Goal: Task Accomplishment & Management: Use online tool/utility

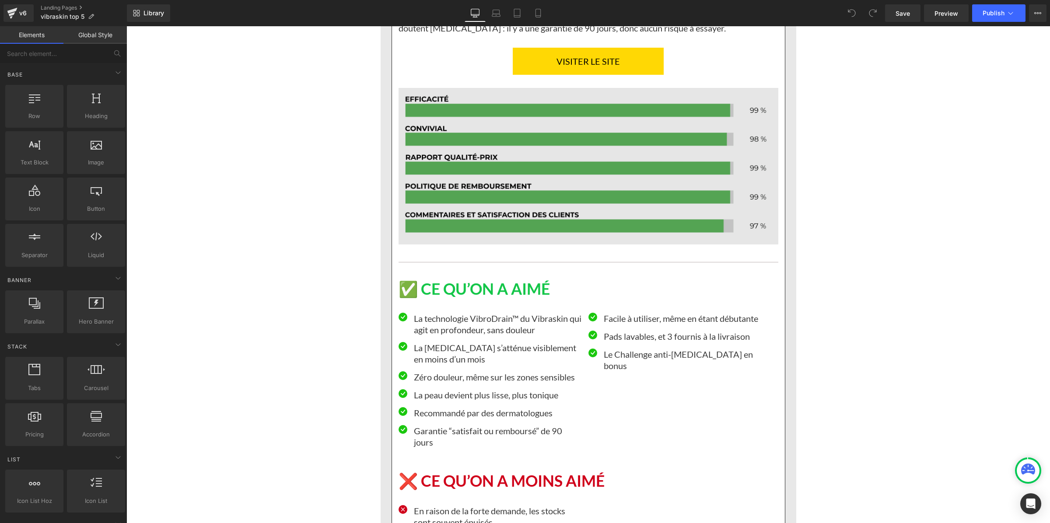
scroll to position [1422, 0]
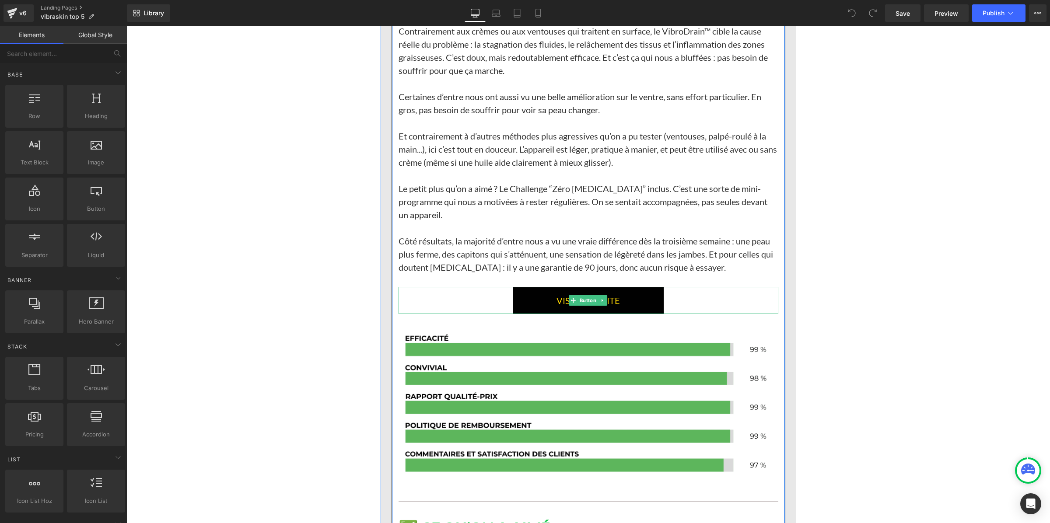
click at [527, 291] on link "VISITER LE SITE" at bounding box center [588, 300] width 151 height 27
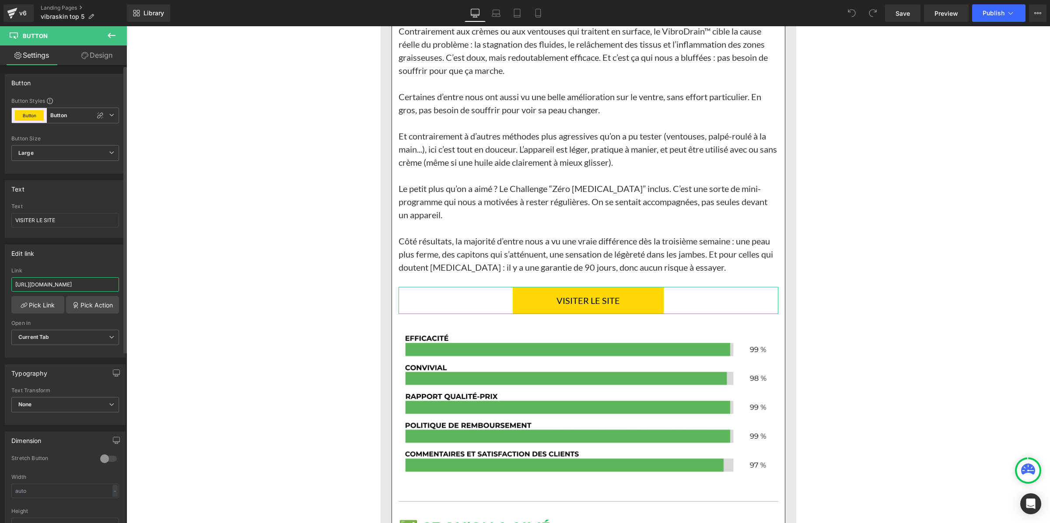
click at [55, 283] on input "[URL][DOMAIN_NAME]" at bounding box center [65, 284] width 108 height 14
paste input "[DOMAIN_NAME][URL]"
type input "[URL][DOMAIN_NAME]"
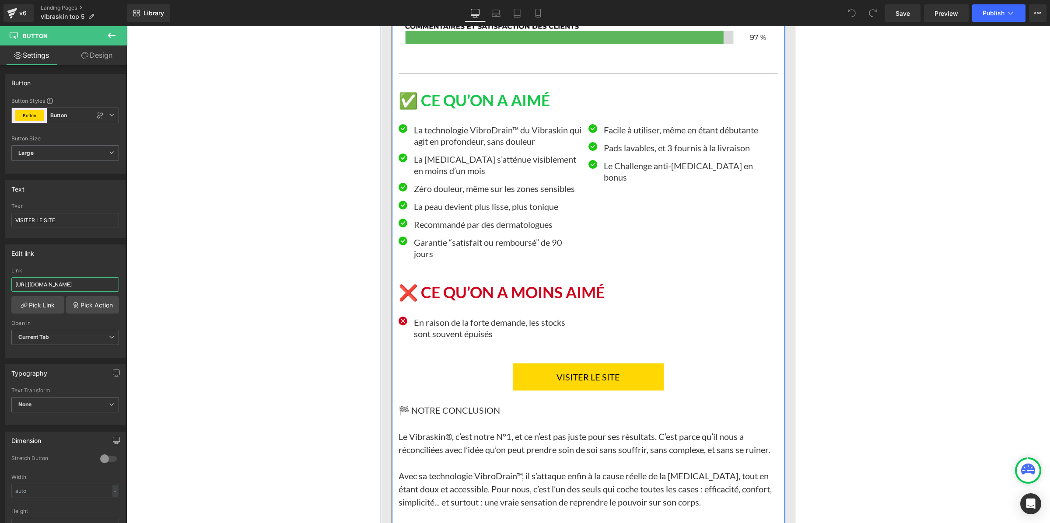
scroll to position [1914, 0]
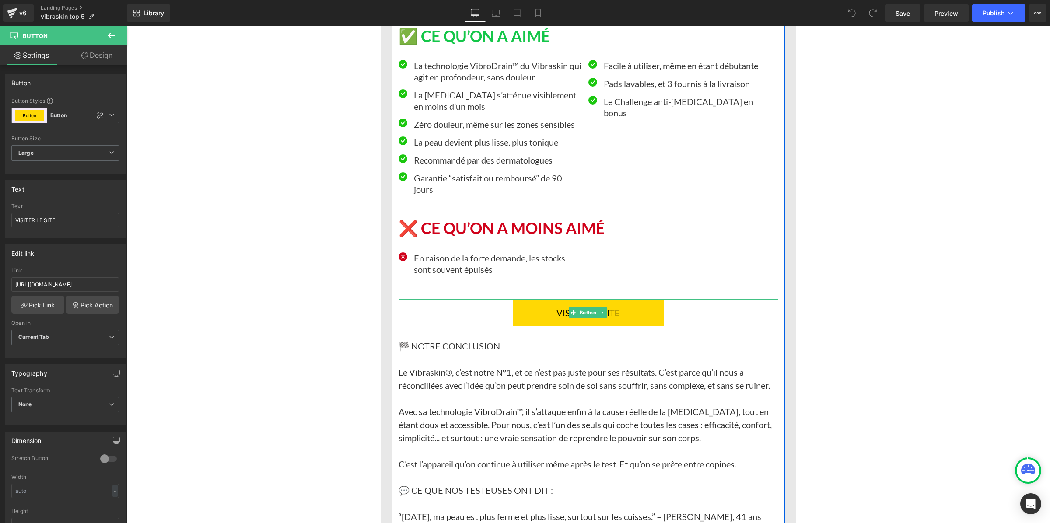
click at [546, 303] on link "VISITER LE SITE" at bounding box center [588, 312] width 151 height 27
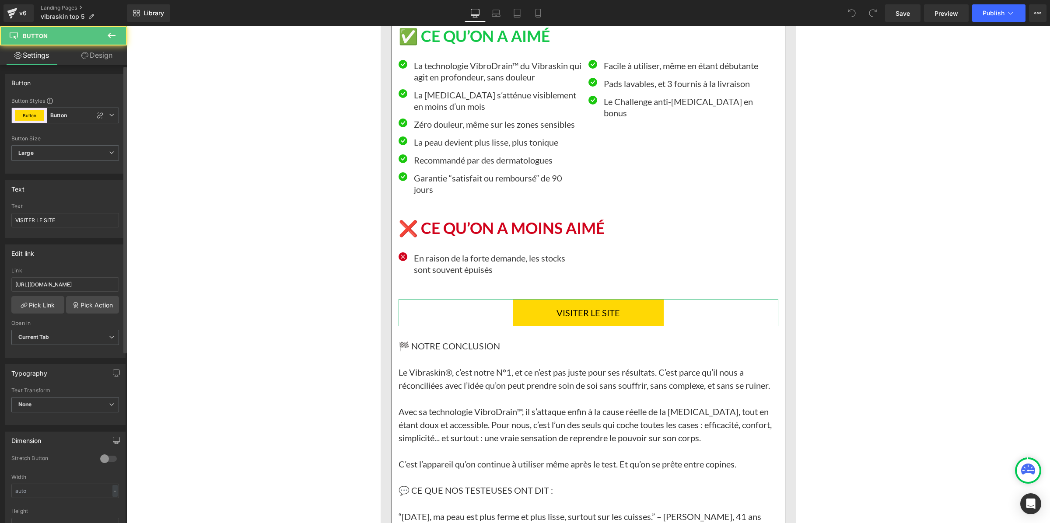
click at [65, 292] on div "Link https://vibraskin.co/pages/vibraskin-new" at bounding box center [65, 282] width 108 height 28
click at [67, 285] on input "[URL][DOMAIN_NAME]" at bounding box center [65, 284] width 108 height 14
paste input "[DOMAIN_NAME][URL]"
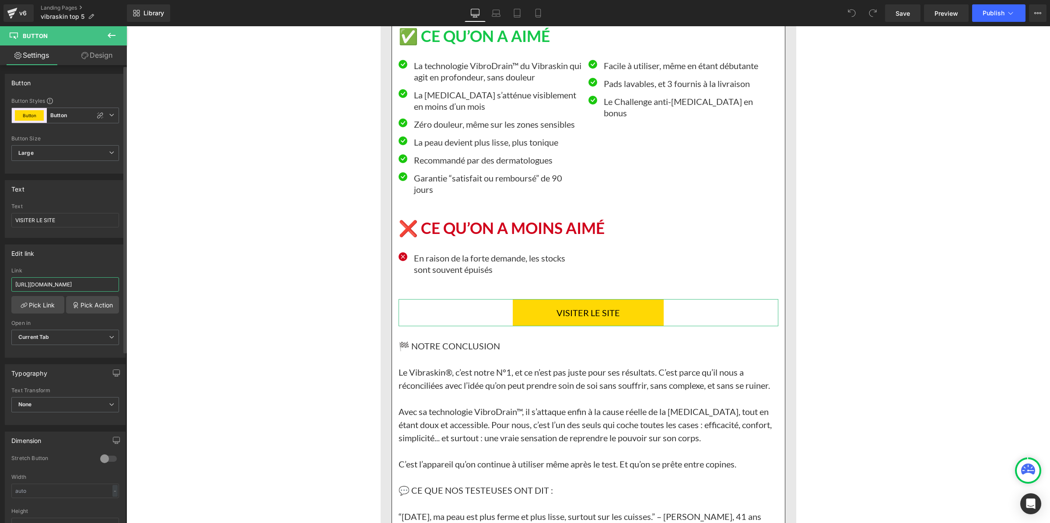
type input "[URL][DOMAIN_NAME]"
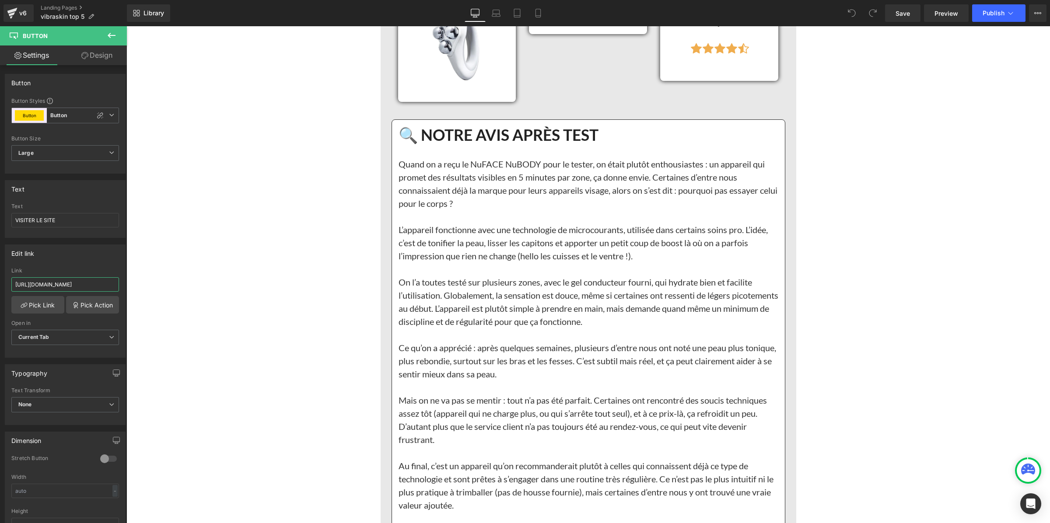
scroll to position [2952, 0]
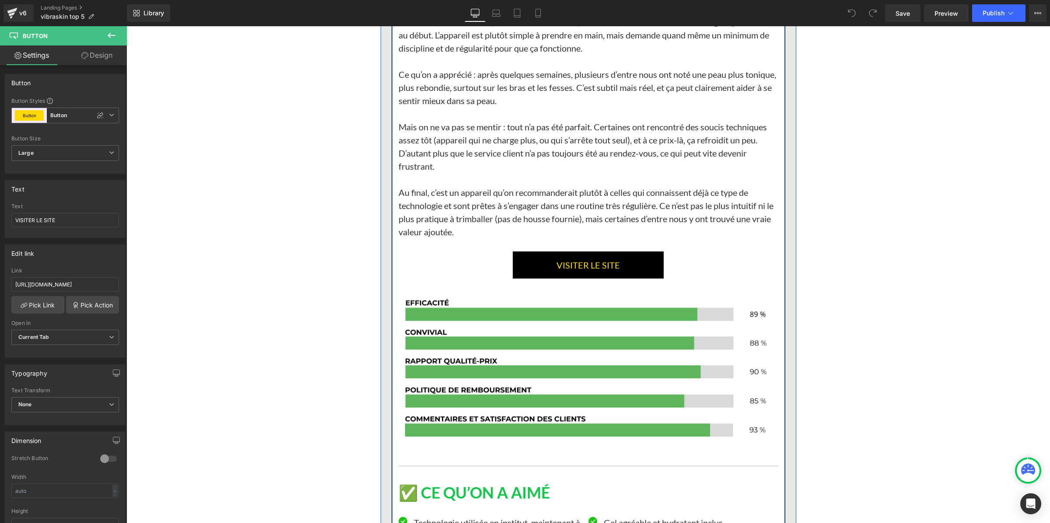
click at [524, 261] on link "VISITER LE SITE" at bounding box center [588, 265] width 151 height 27
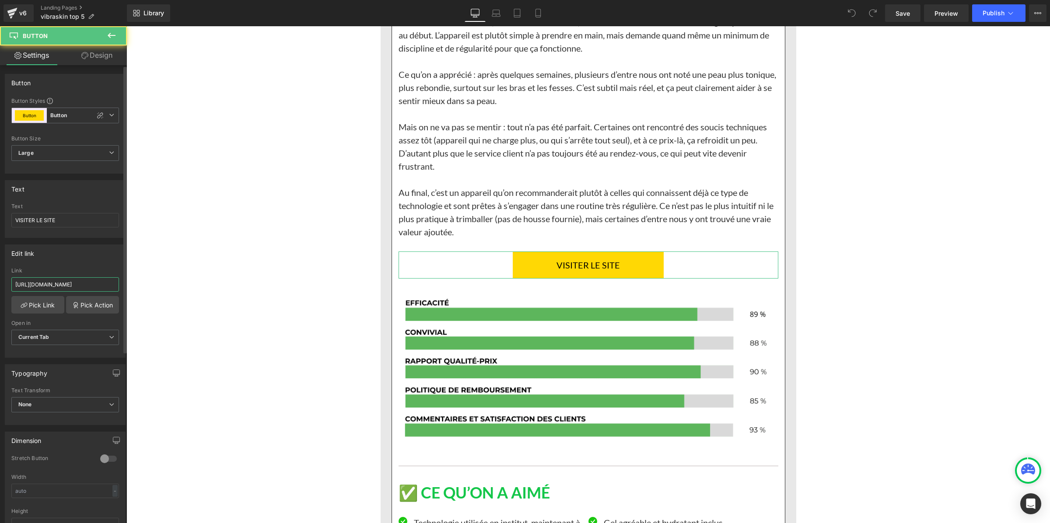
click at [88, 285] on input "[URL][DOMAIN_NAME]" at bounding box center [65, 284] width 108 height 14
type input "[URL][DOMAIN_NAME]"
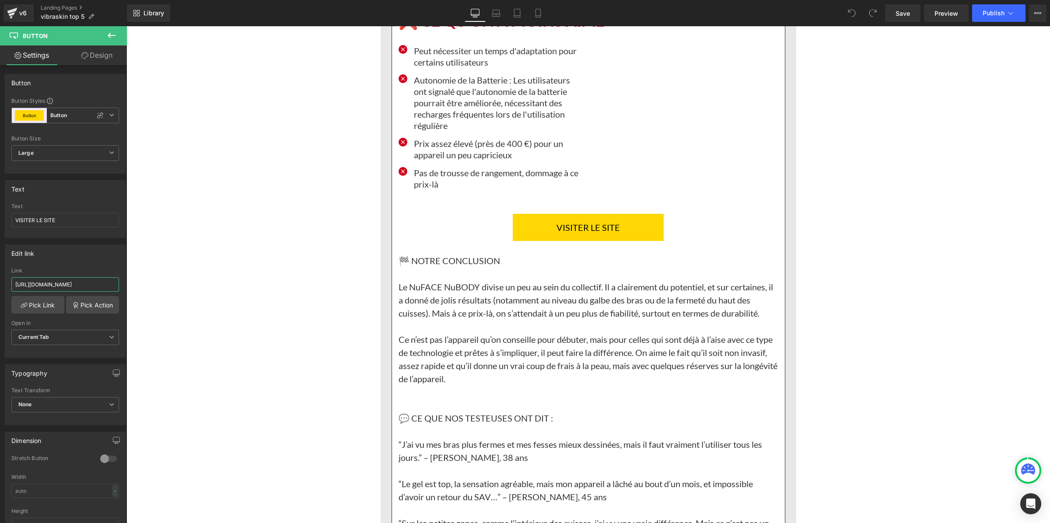
scroll to position [3663, 0]
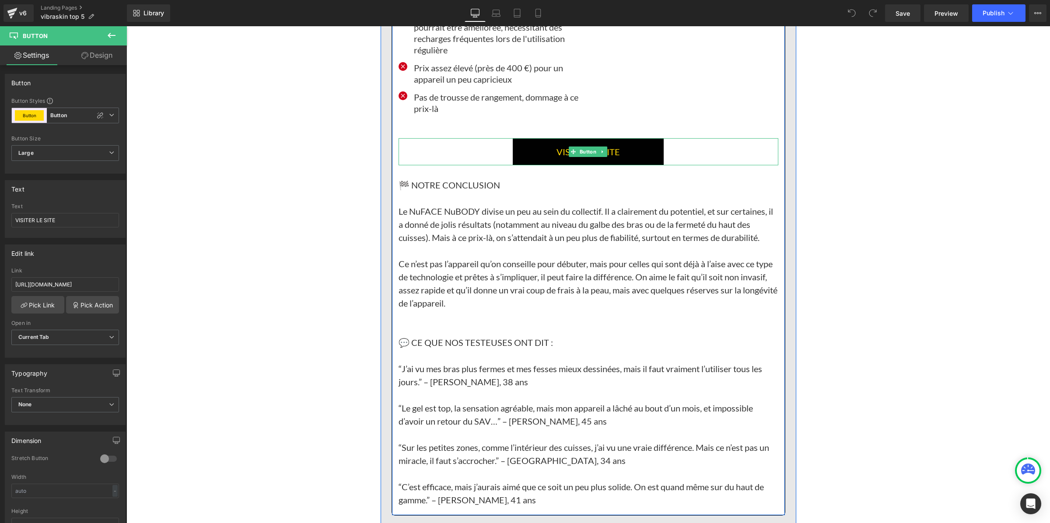
click at [542, 142] on link "VISITER LE SITE" at bounding box center [588, 151] width 151 height 27
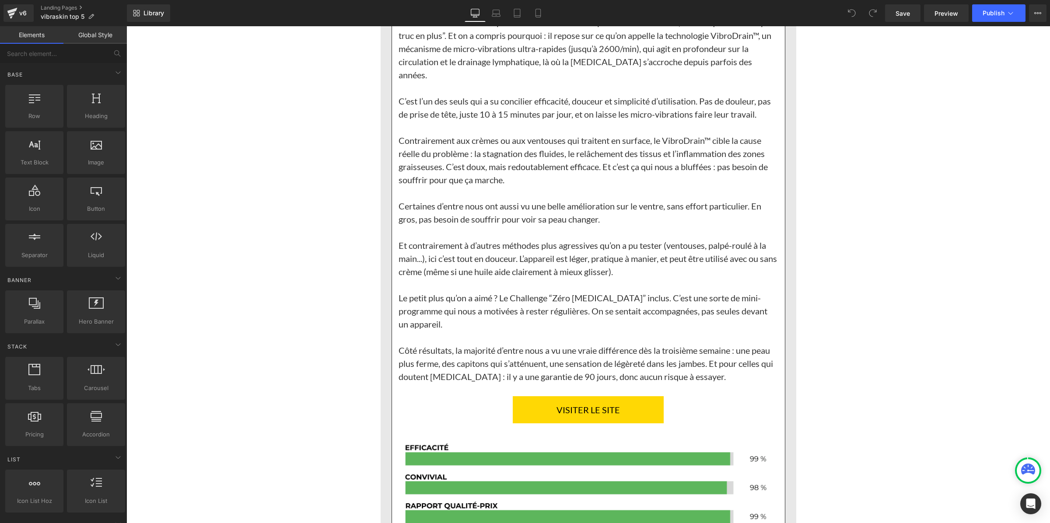
scroll to position [1531, 0]
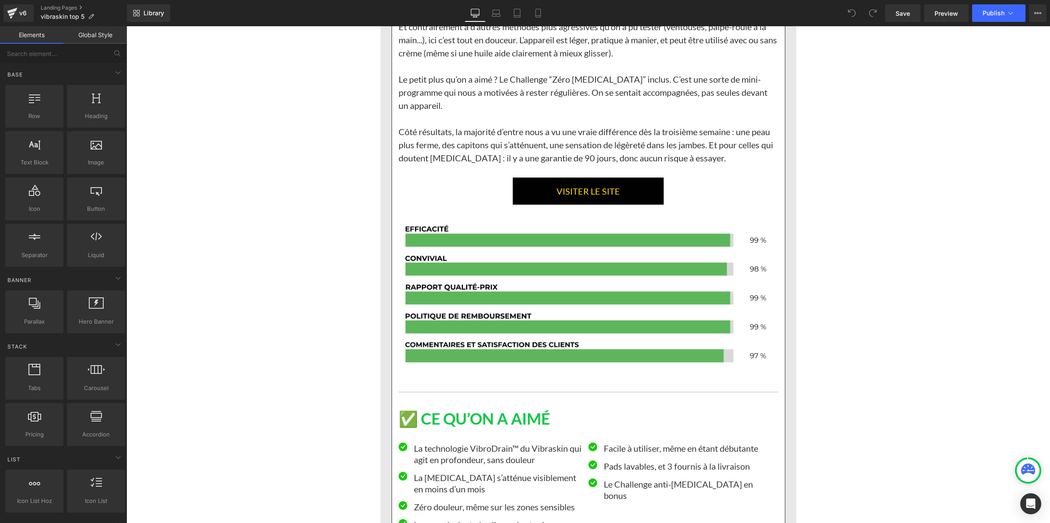
click at [567, 178] on div "VISITER LE SITE Button" at bounding box center [588, 191] width 380 height 27
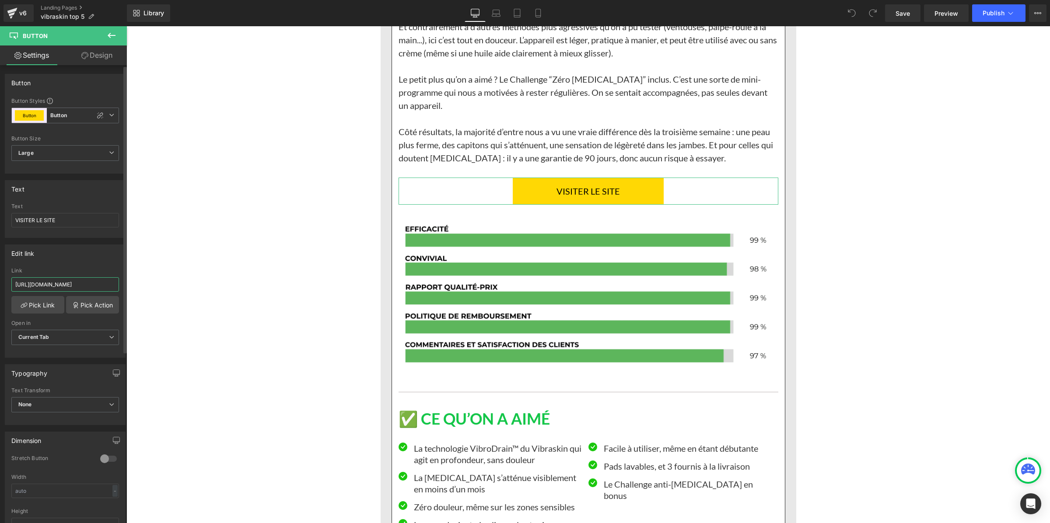
click at [58, 286] on input "[URL][DOMAIN_NAME]" at bounding box center [65, 284] width 108 height 14
type input "[URL][DOMAIN_NAME]"
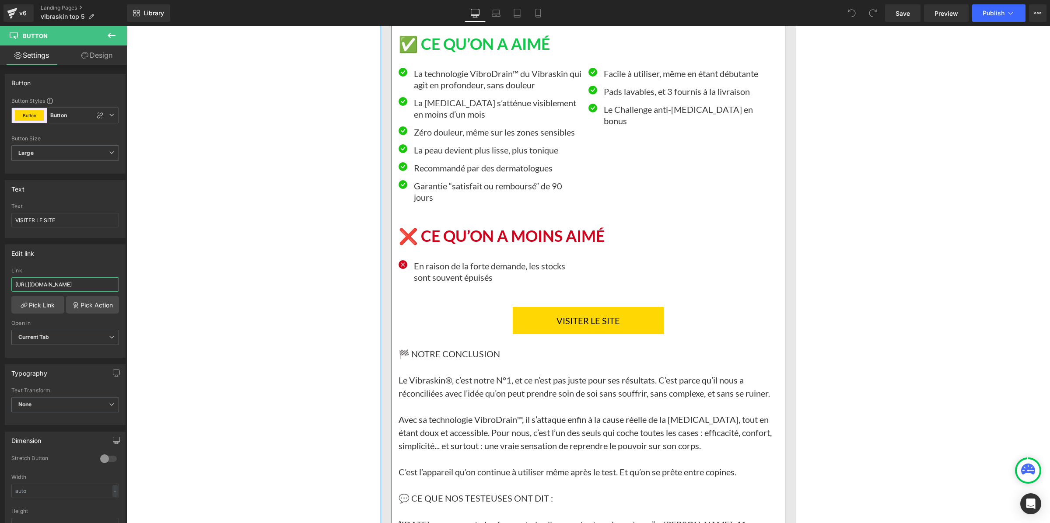
scroll to position [1914, 0]
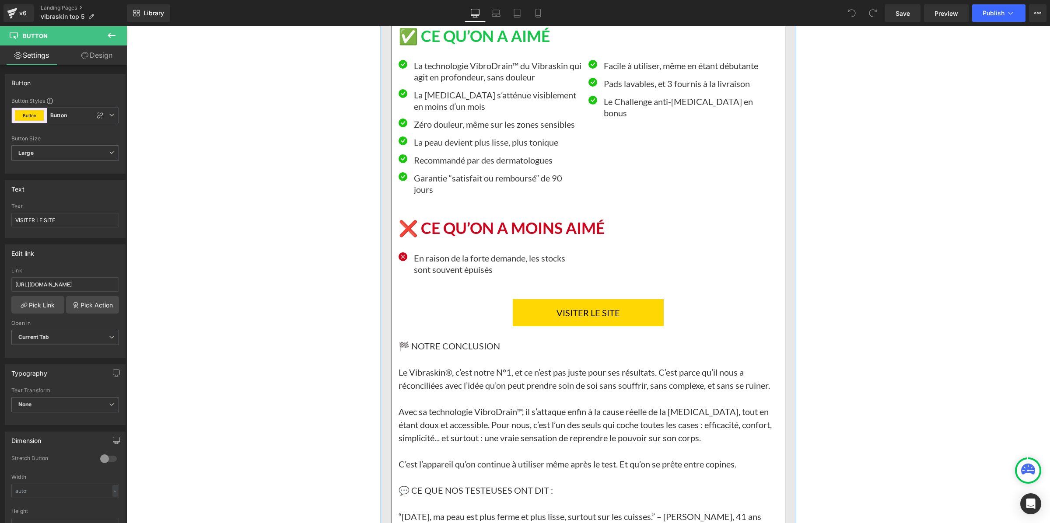
click at [535, 307] on link "VISITER LE SITE" at bounding box center [588, 312] width 151 height 27
click at [51, 286] on input "[URL][DOMAIN_NAME]" at bounding box center [65, 284] width 108 height 14
paste input "[DOMAIN_NAME][URL]"
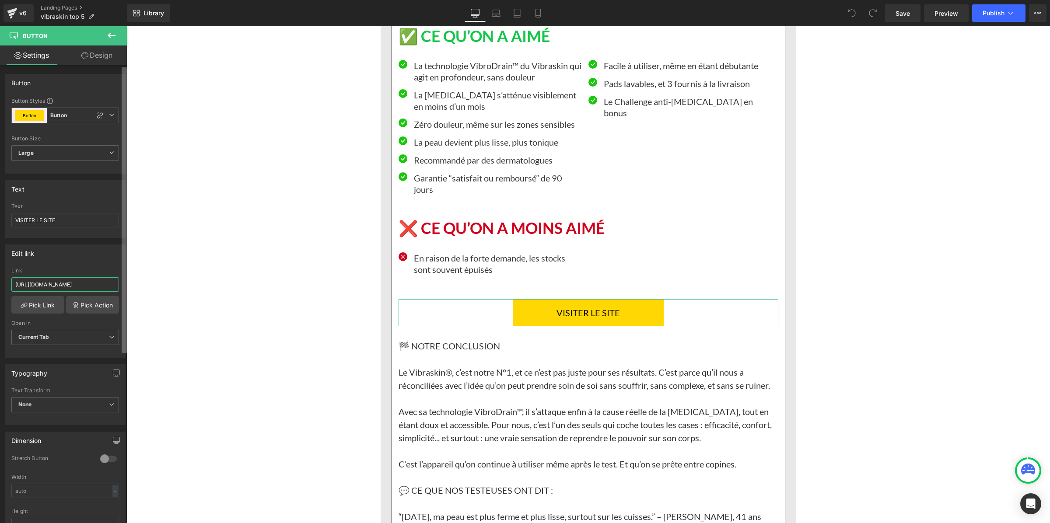
type input "[URL][DOMAIN_NAME]"
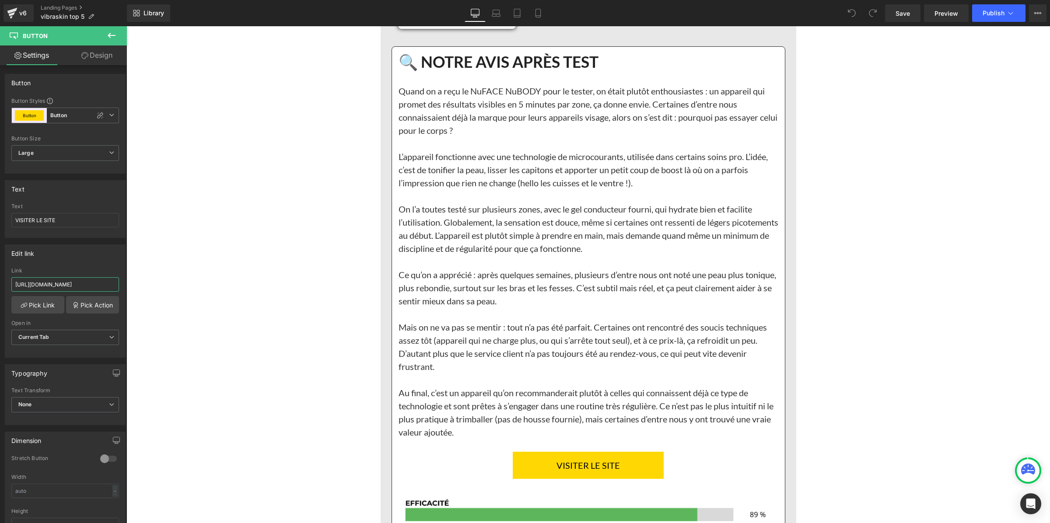
scroll to position [2843, 0]
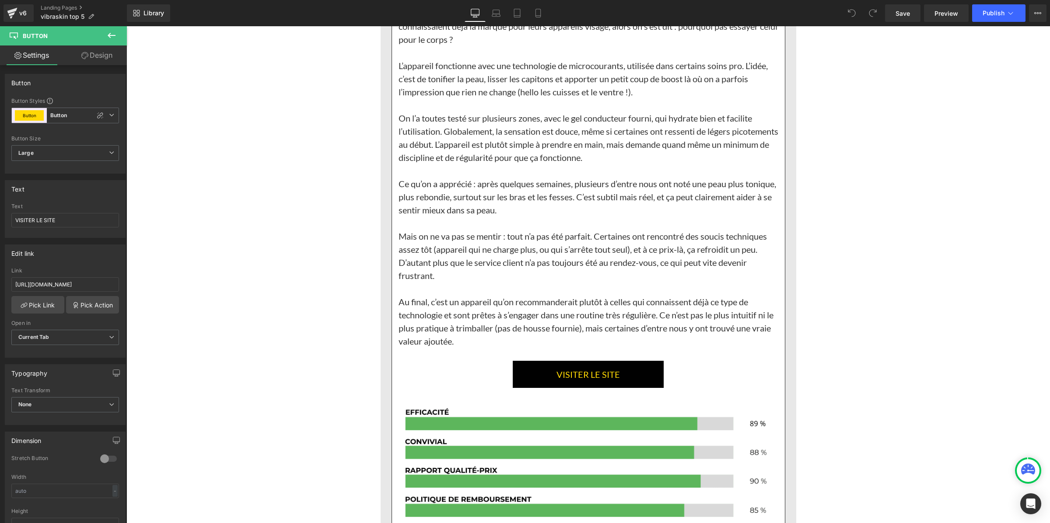
click at [523, 361] on link "VISITER LE SITE" at bounding box center [588, 374] width 151 height 27
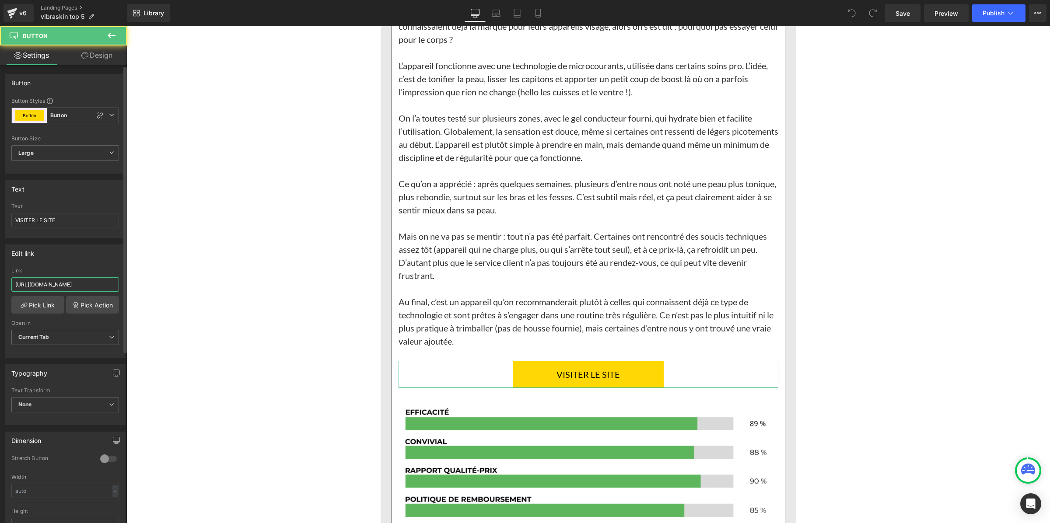
click at [98, 283] on input "[URL][DOMAIN_NAME]" at bounding box center [65, 284] width 108 height 14
type input "[URL][DOMAIN_NAME]"
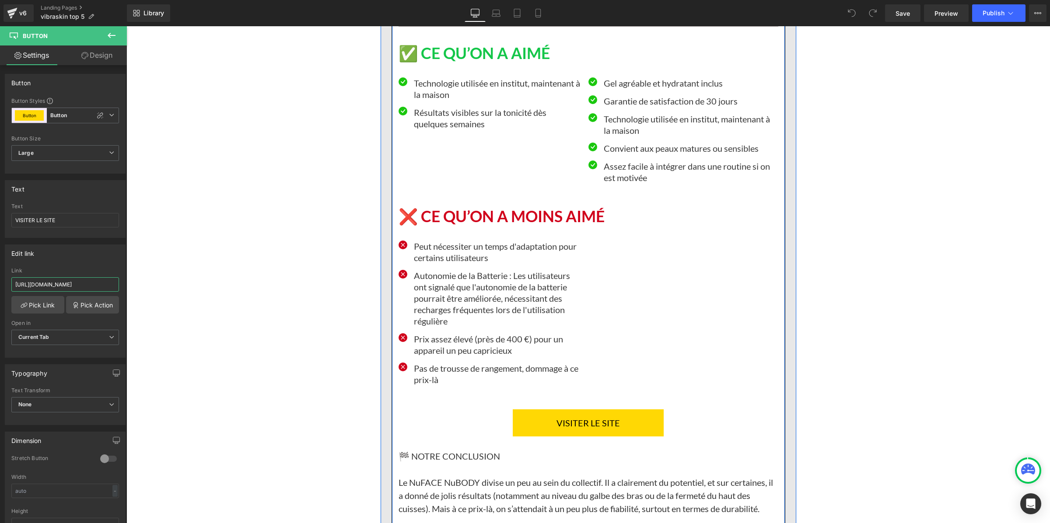
scroll to position [3554, 0]
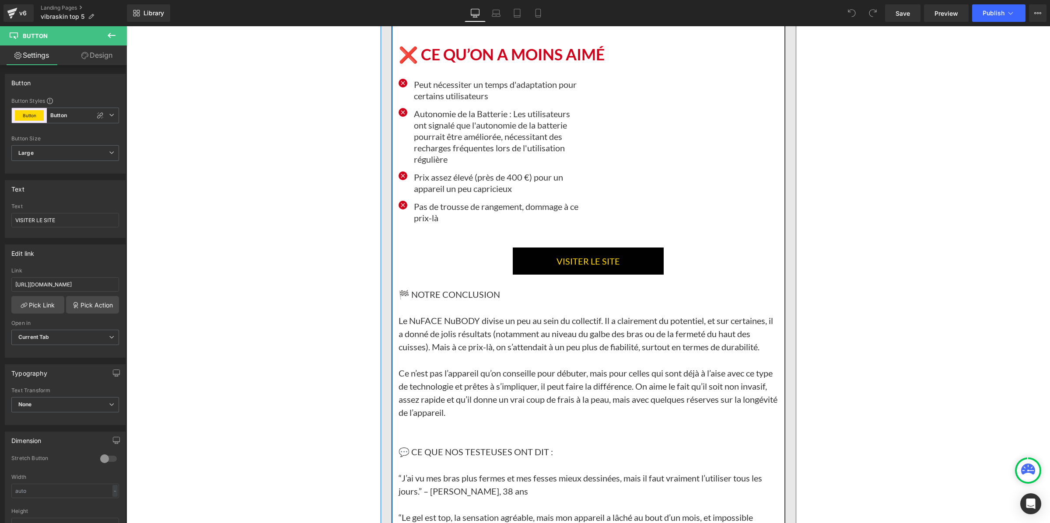
click at [525, 258] on link "VISITER LE SITE" at bounding box center [588, 261] width 151 height 27
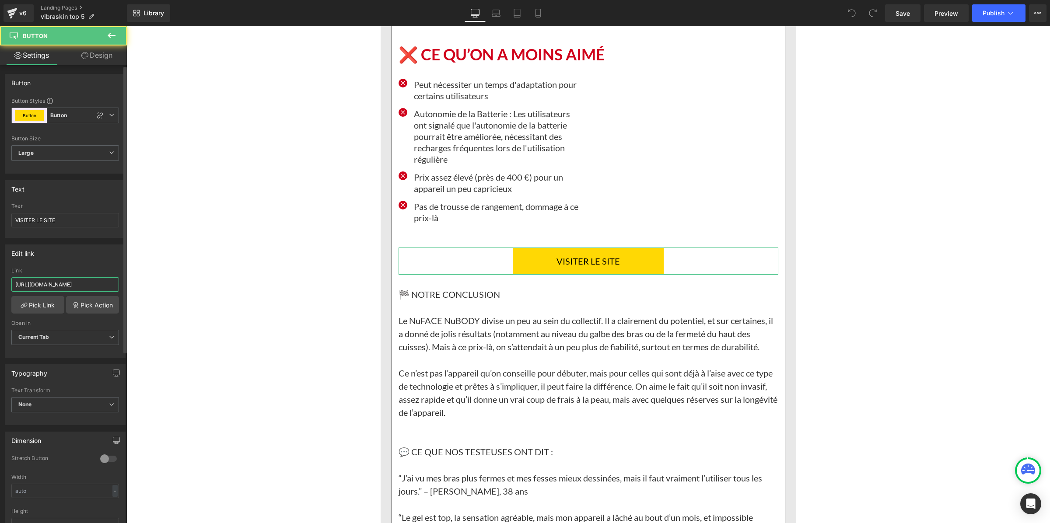
click at [91, 280] on input "[URL][DOMAIN_NAME]" at bounding box center [65, 284] width 108 height 14
type input "[URL][DOMAIN_NAME]"
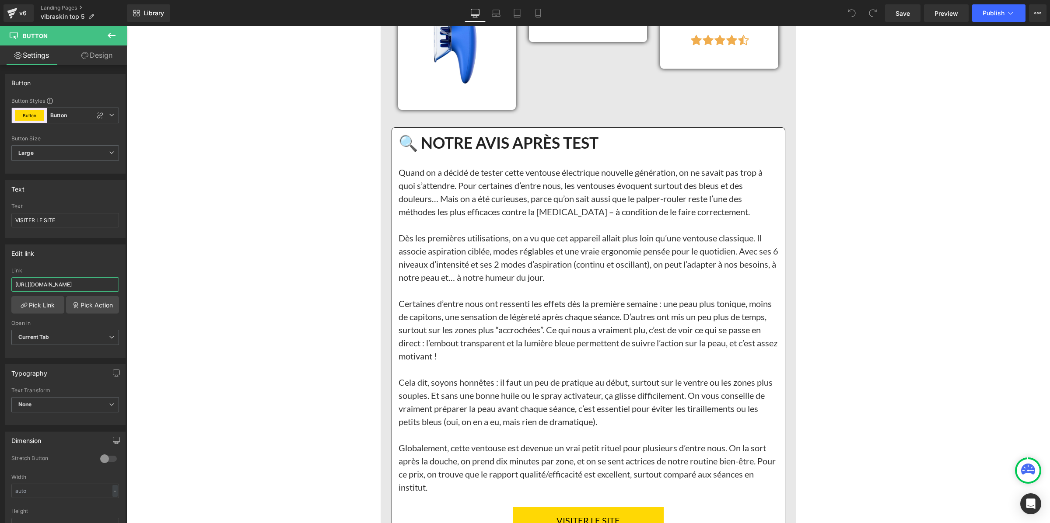
scroll to position [4429, 0]
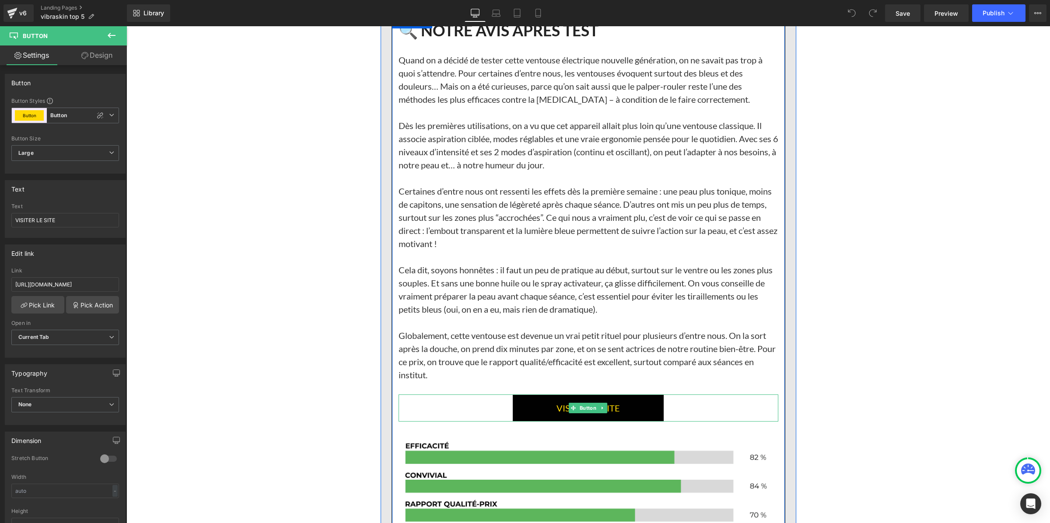
click at [515, 395] on link "VISITER LE SITE" at bounding box center [588, 408] width 151 height 27
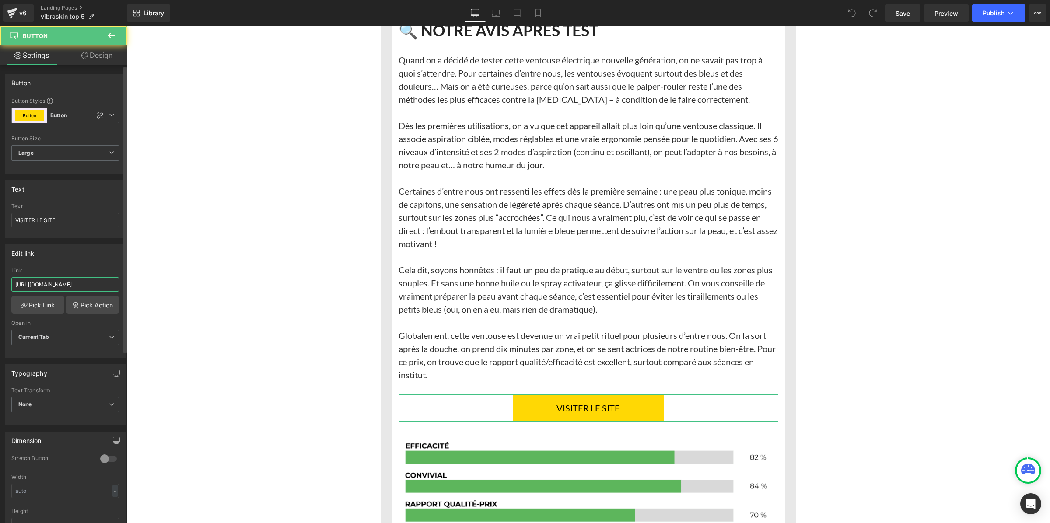
click at [104, 283] on input "[URL][DOMAIN_NAME]" at bounding box center [65, 284] width 108 height 14
paste input "[DOMAIN_NAME][URL]"
type input "[URL][DOMAIN_NAME]"
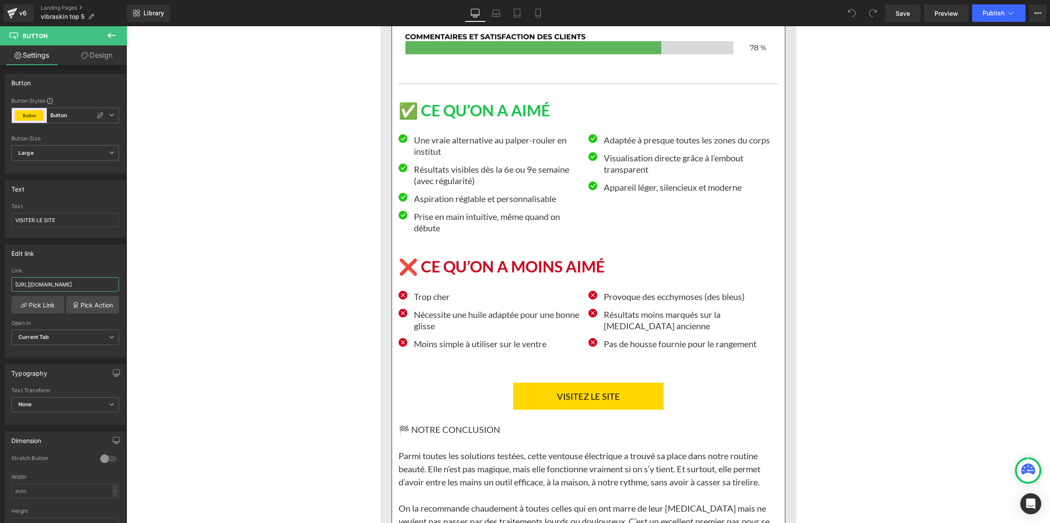
scroll to position [5085, 0]
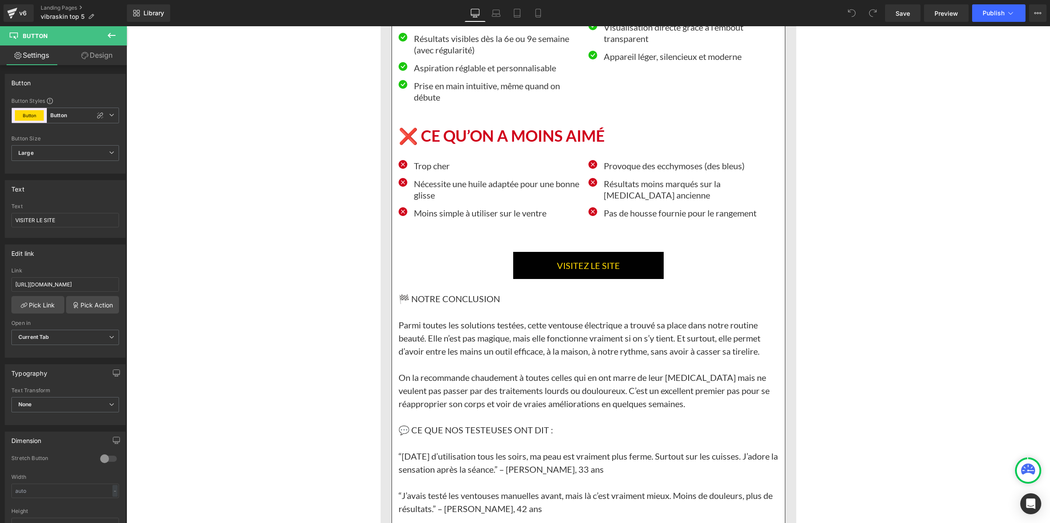
click at [533, 252] on link "VISITEZ LE SITE" at bounding box center [588, 265] width 150 height 27
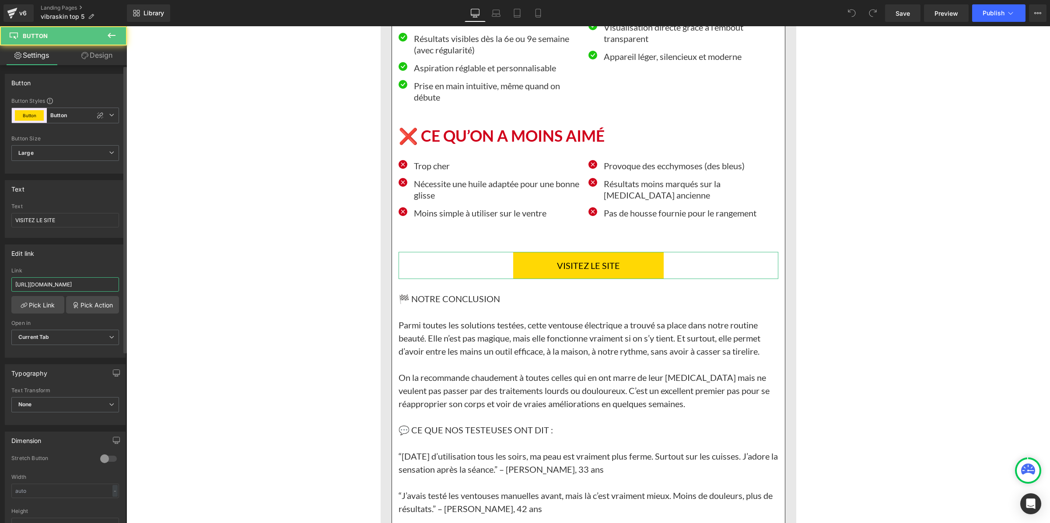
click at [84, 287] on input "[URL][DOMAIN_NAME]" at bounding box center [65, 284] width 108 height 14
type input "[URL][DOMAIN_NAME]"
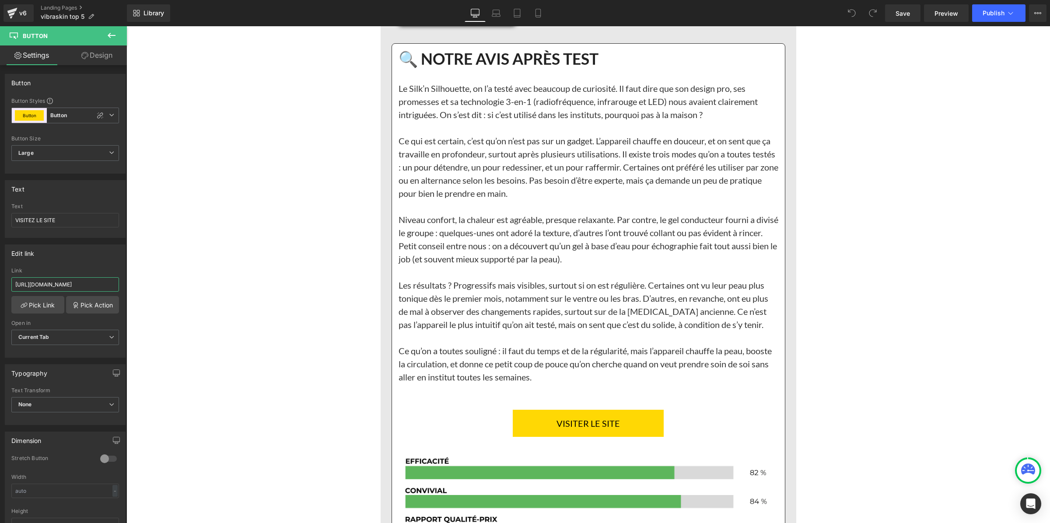
scroll to position [6014, 0]
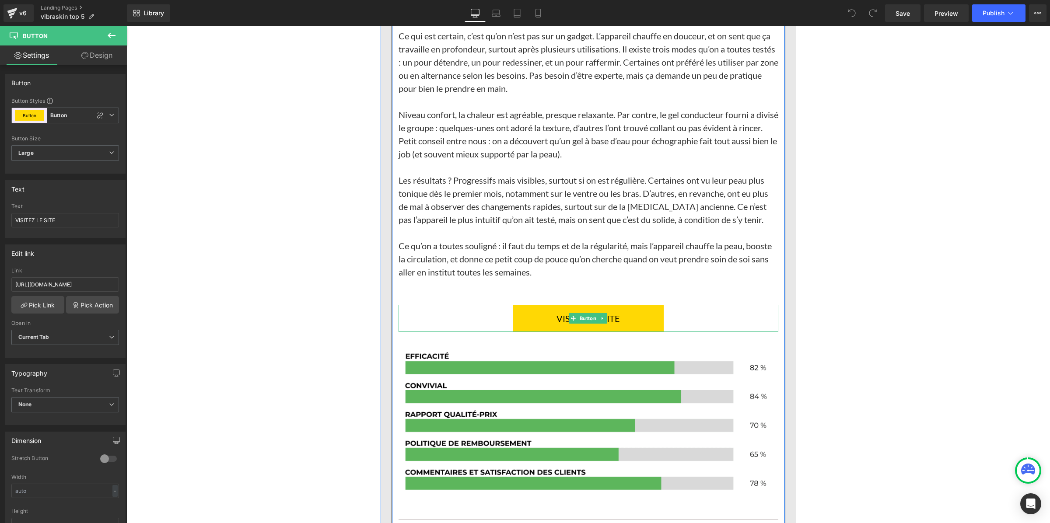
click at [526, 305] on link "VISITER LE SITE" at bounding box center [588, 318] width 151 height 27
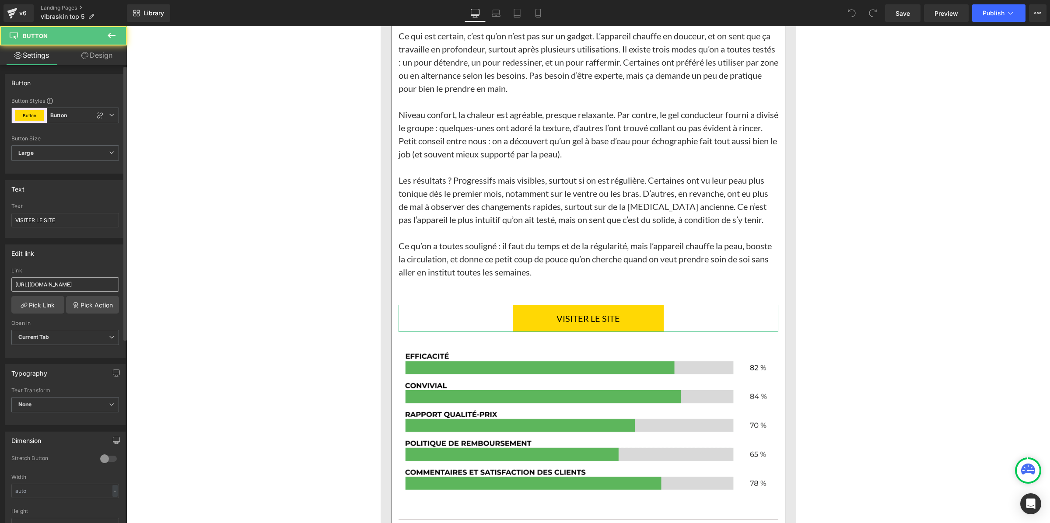
click at [80, 286] on input "[URL][DOMAIN_NAME]" at bounding box center [65, 284] width 108 height 14
type input "[URL][DOMAIN_NAME]"
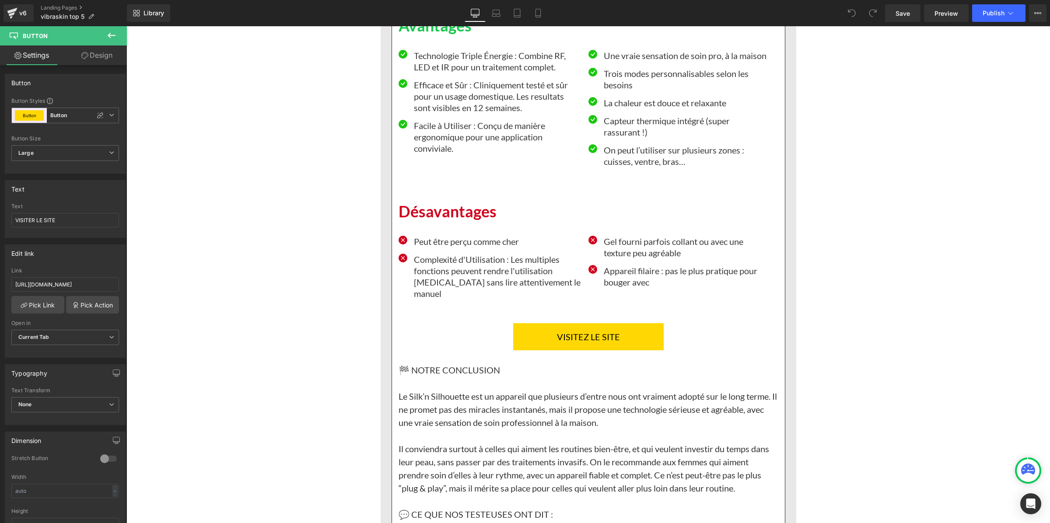
scroll to position [6670, 0]
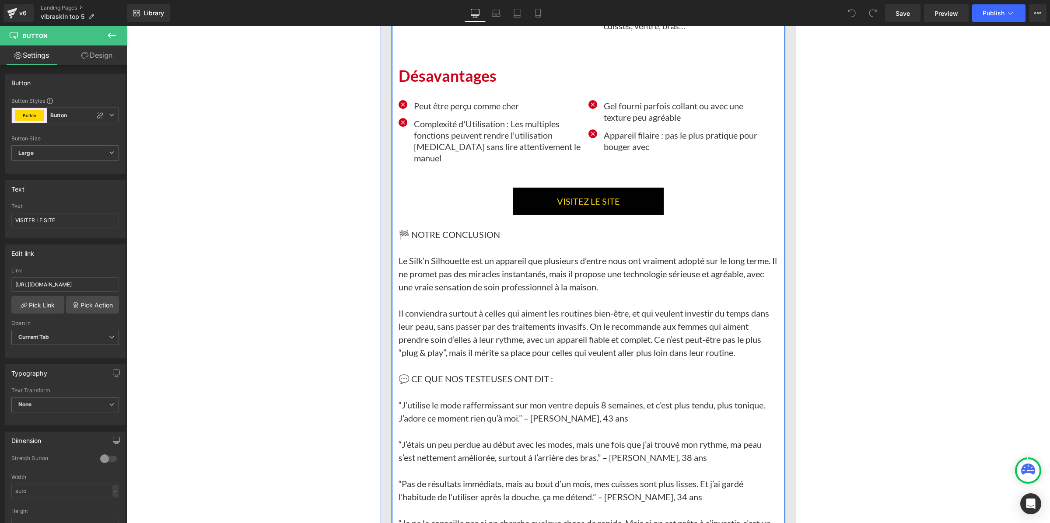
click at [524, 188] on link "VISITEZ LE SITE" at bounding box center [588, 201] width 150 height 27
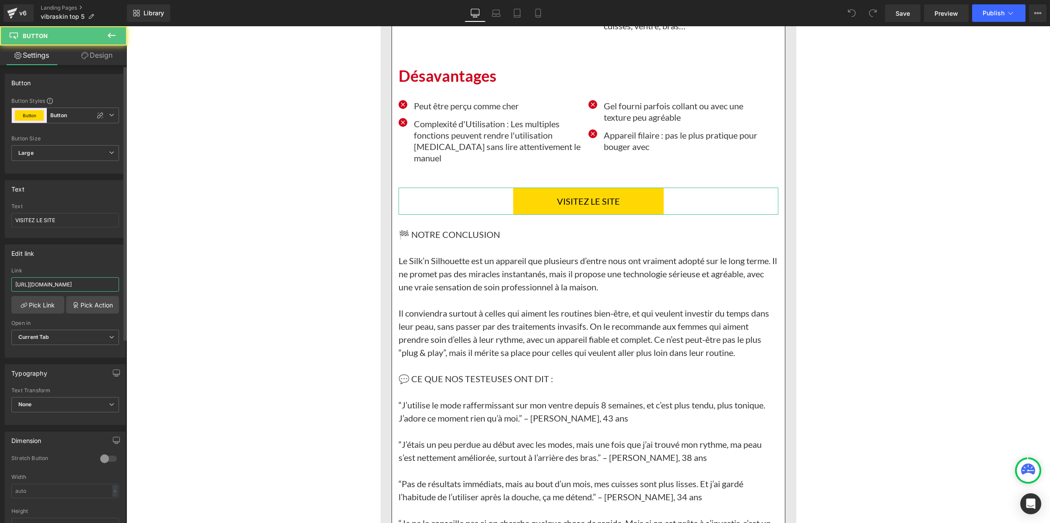
click at [86, 286] on input "[URL][DOMAIN_NAME]" at bounding box center [65, 284] width 108 height 14
type input "[URL][DOMAIN_NAME]"
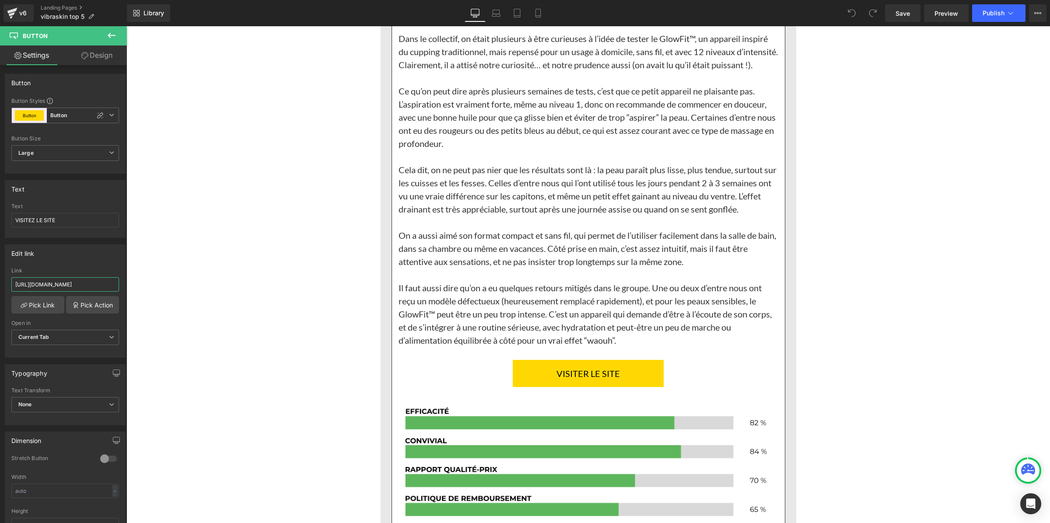
scroll to position [7600, 0]
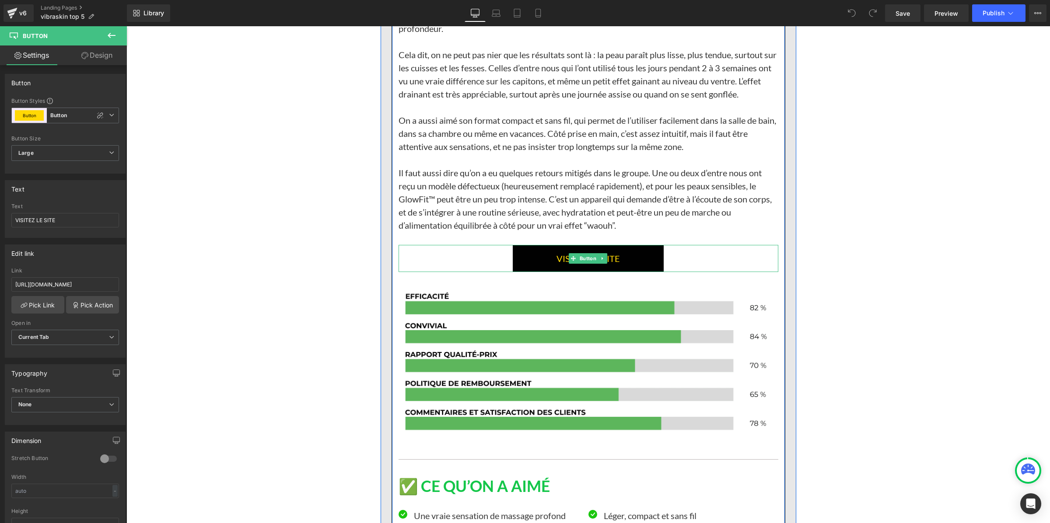
click at [544, 245] on link "VISITER LE SITE" at bounding box center [588, 258] width 151 height 27
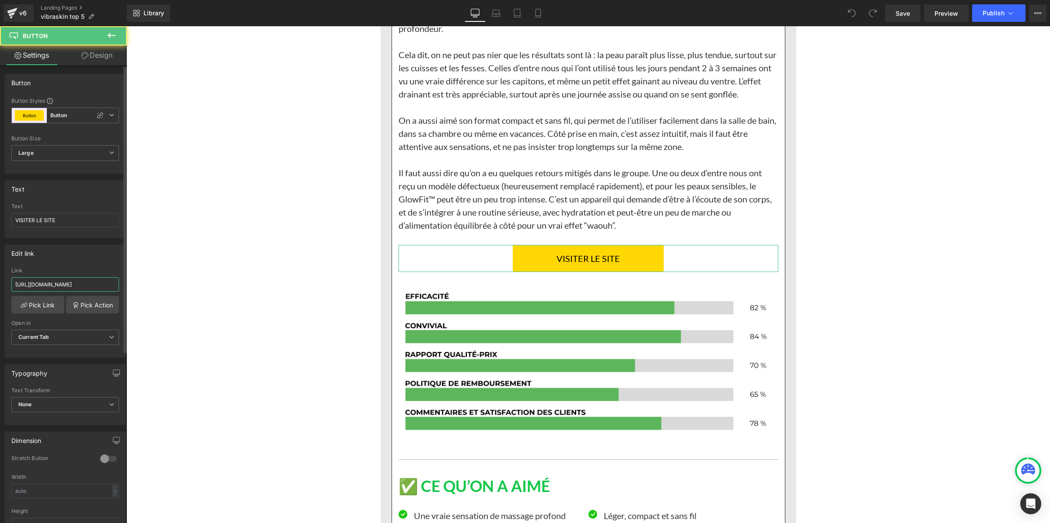
click at [80, 289] on input "[URL][DOMAIN_NAME]" at bounding box center [65, 284] width 108 height 14
paste input "[DOMAIN_NAME][URL]"
type input "[URL][DOMAIN_NAME]"
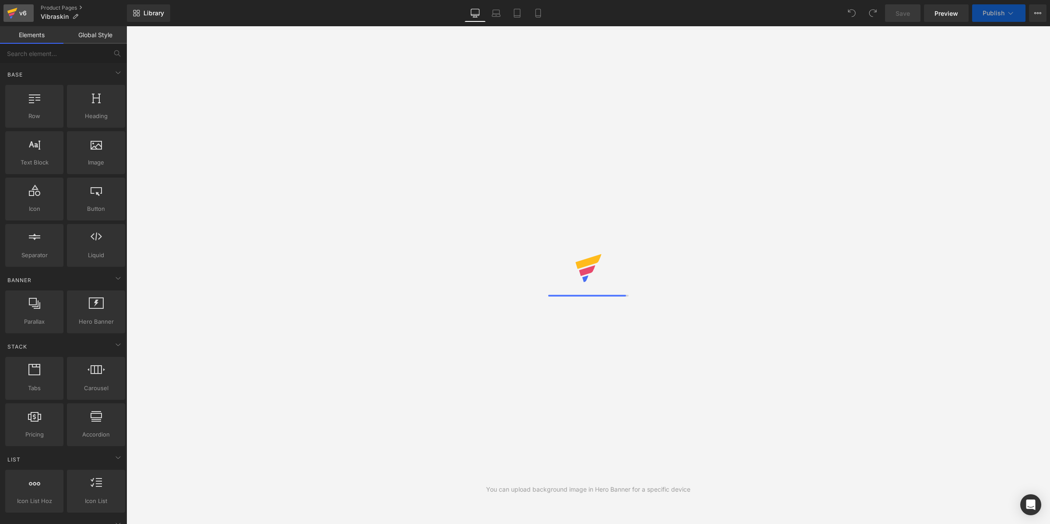
click at [22, 12] on div "v6" at bounding box center [22, 12] width 11 height 11
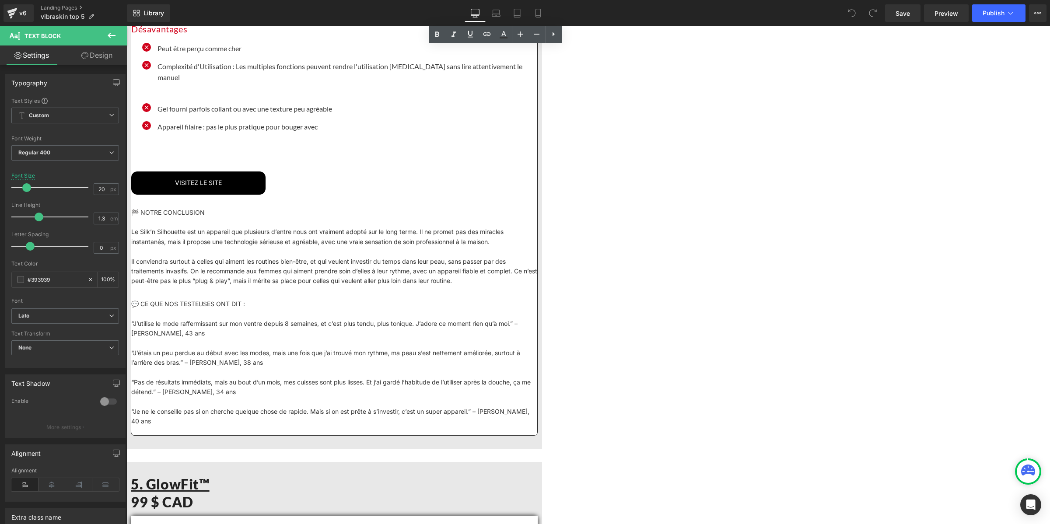
scroll to position [8037, 0]
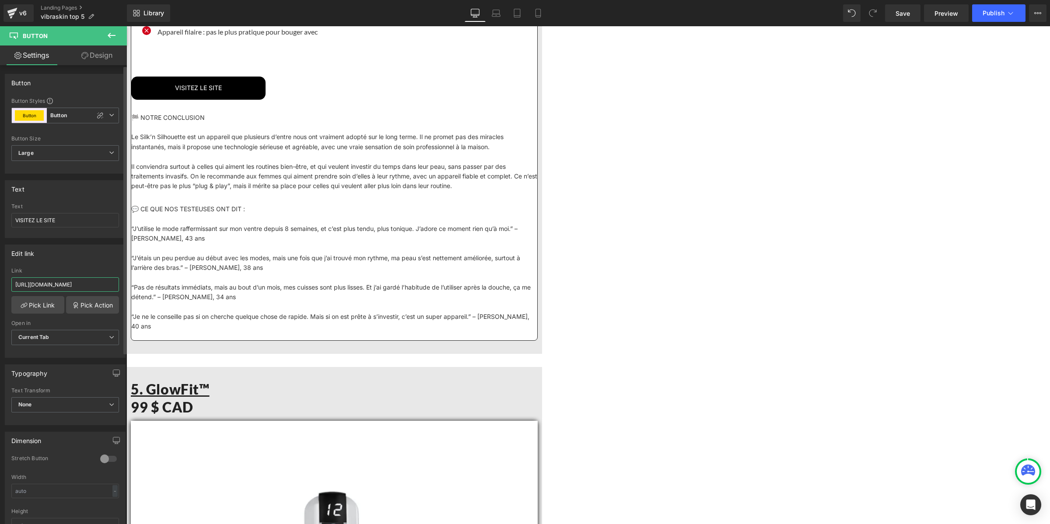
click at [43, 288] on input "[URL][DOMAIN_NAME]" at bounding box center [65, 284] width 108 height 14
paste input "[DOMAIN_NAME][URL]"
type input "[URL][DOMAIN_NAME]"
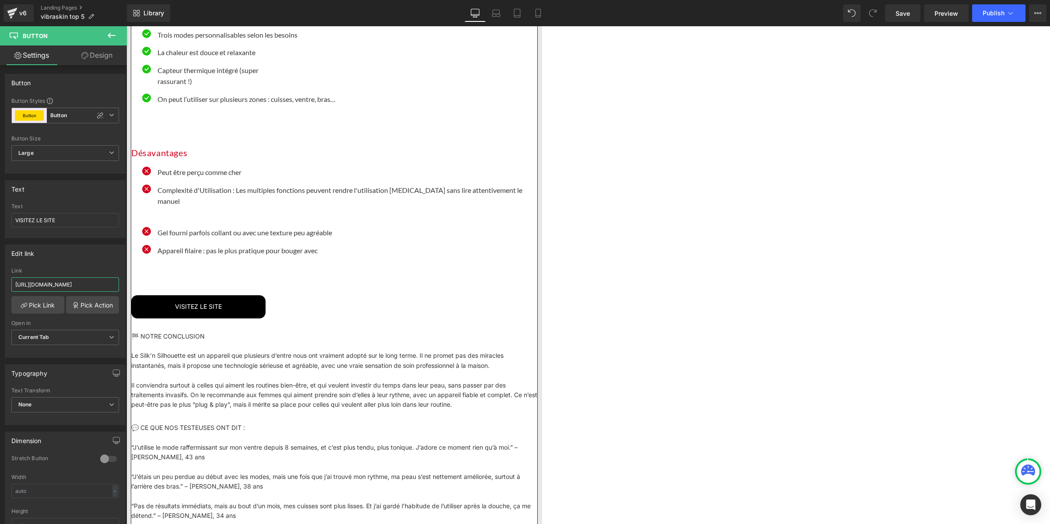
scroll to position [7600, 0]
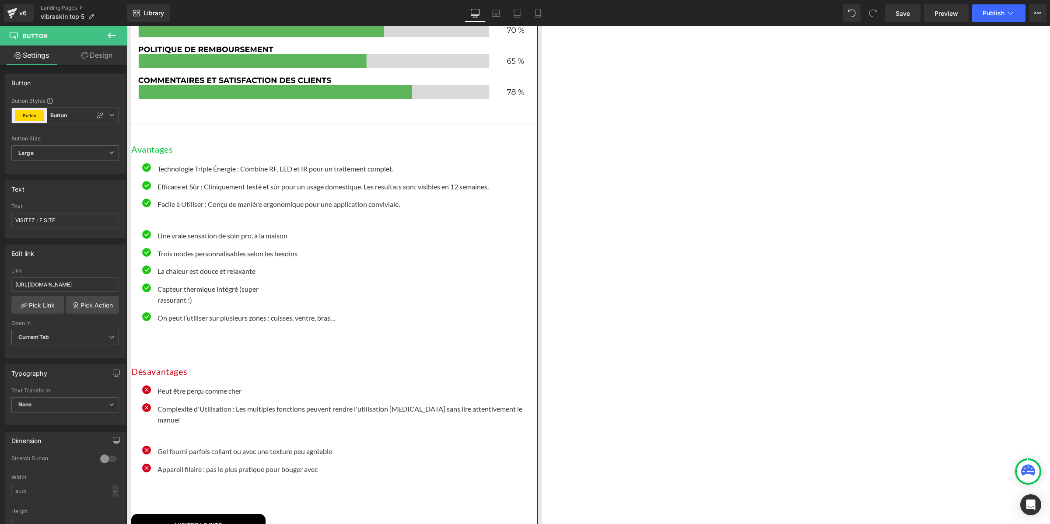
click at [63, 283] on input "[URL][DOMAIN_NAME]" at bounding box center [65, 284] width 108 height 14
paste input "[DOMAIN_NAME][URL]"
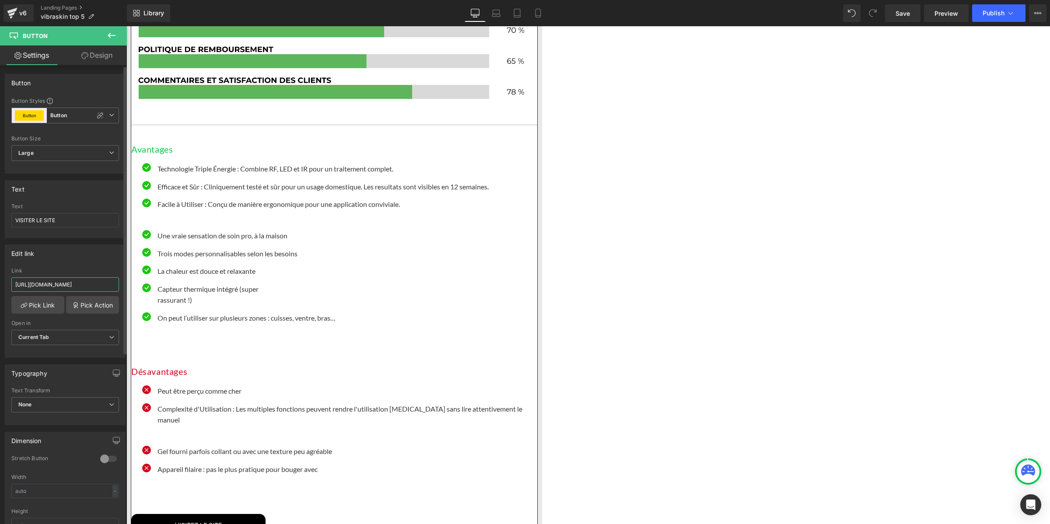
type input "[URL][DOMAIN_NAME]"
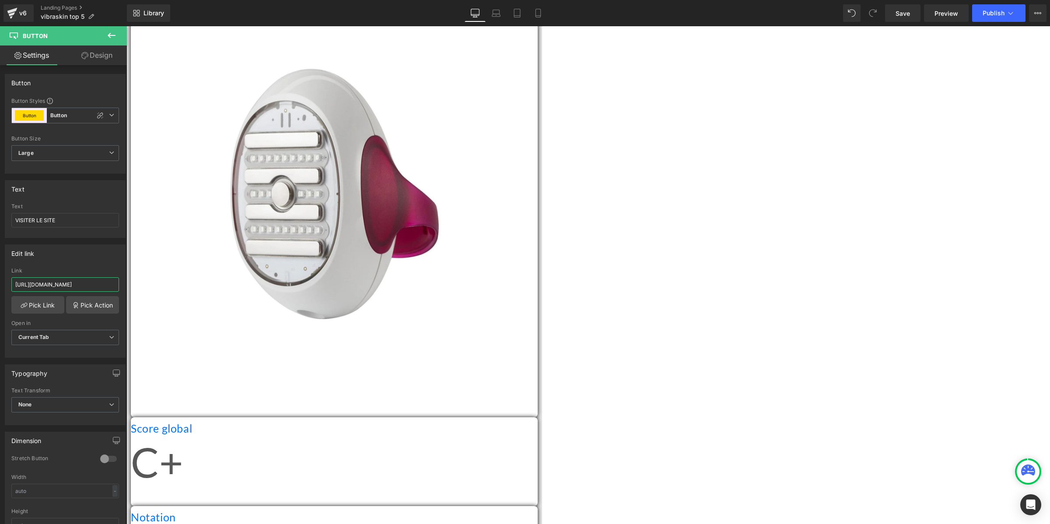
scroll to position [6506, 0]
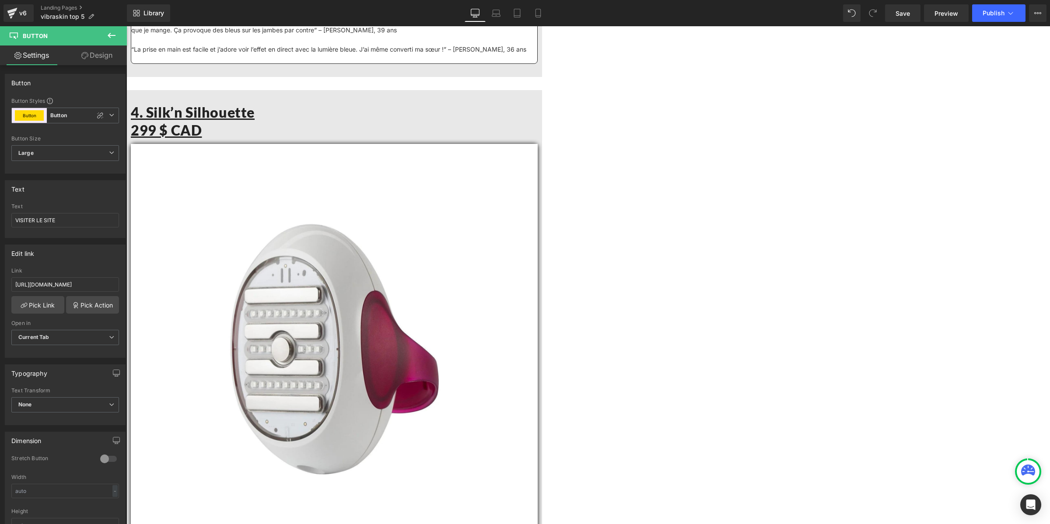
click at [75, 285] on input "[URL][DOMAIN_NAME]" at bounding box center [65, 284] width 108 height 14
type input "[URL][DOMAIN_NAME]"
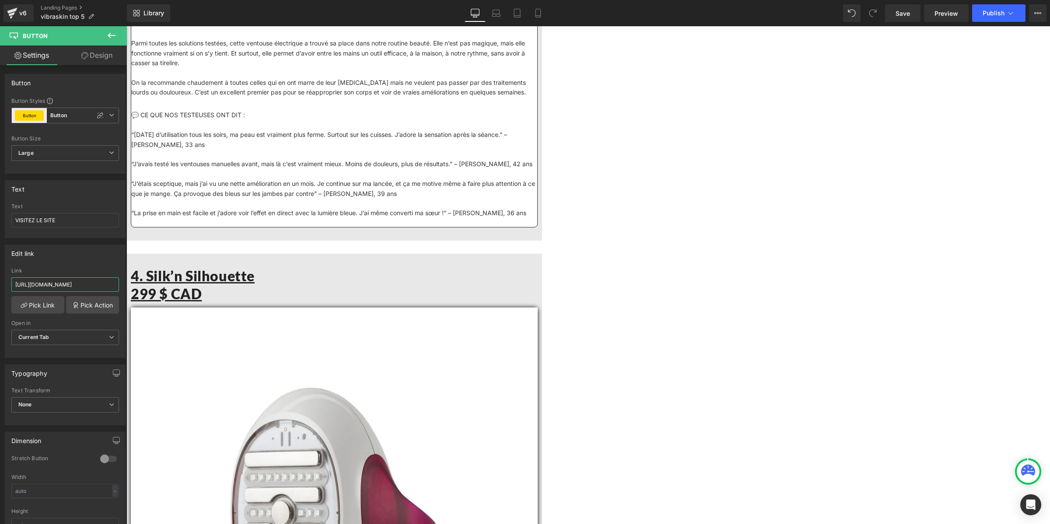
scroll to position [6233, 0]
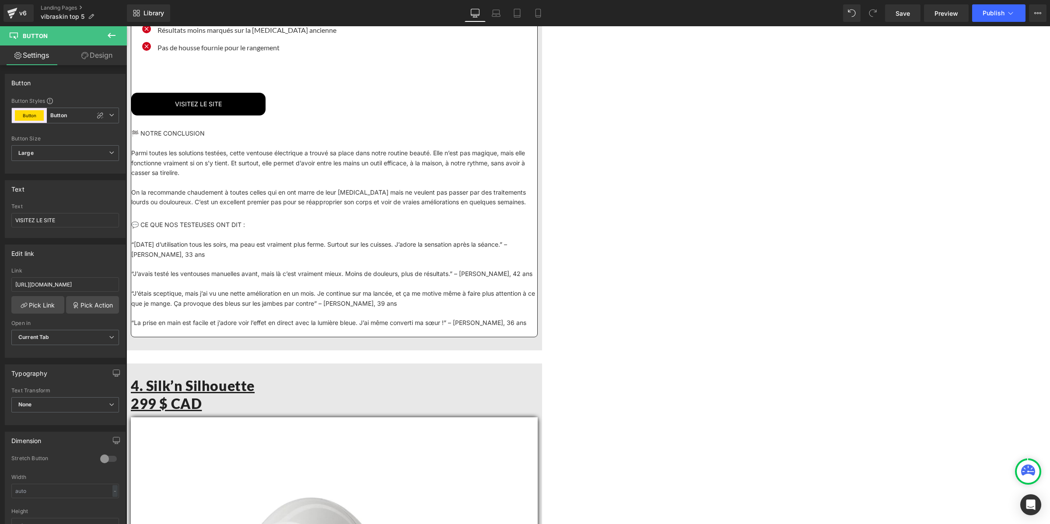
click at [45, 287] on input "[URL][DOMAIN_NAME]" at bounding box center [65, 284] width 108 height 14
paste input "[DOMAIN_NAME][URL]"
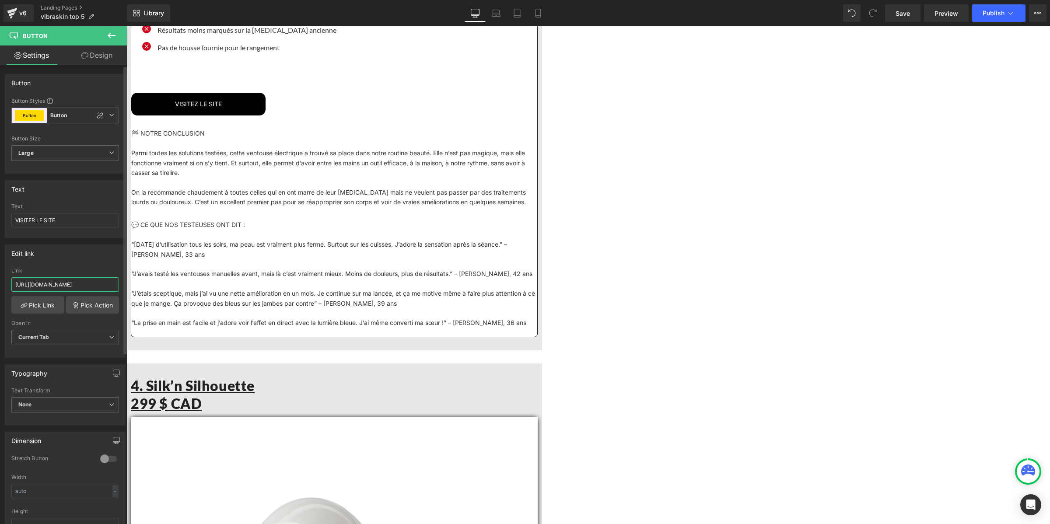
type input "[URL][DOMAIN_NAME]"
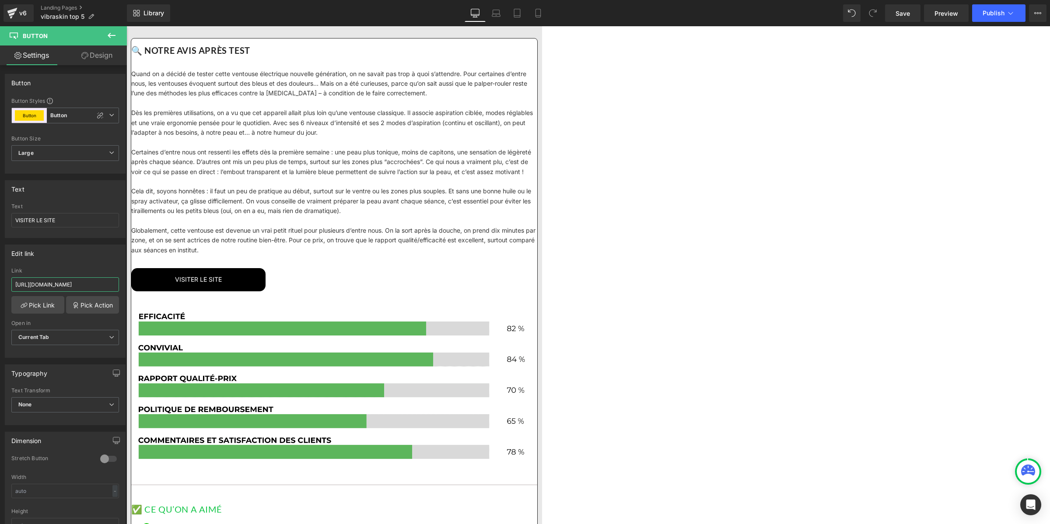
scroll to position [5194, 0]
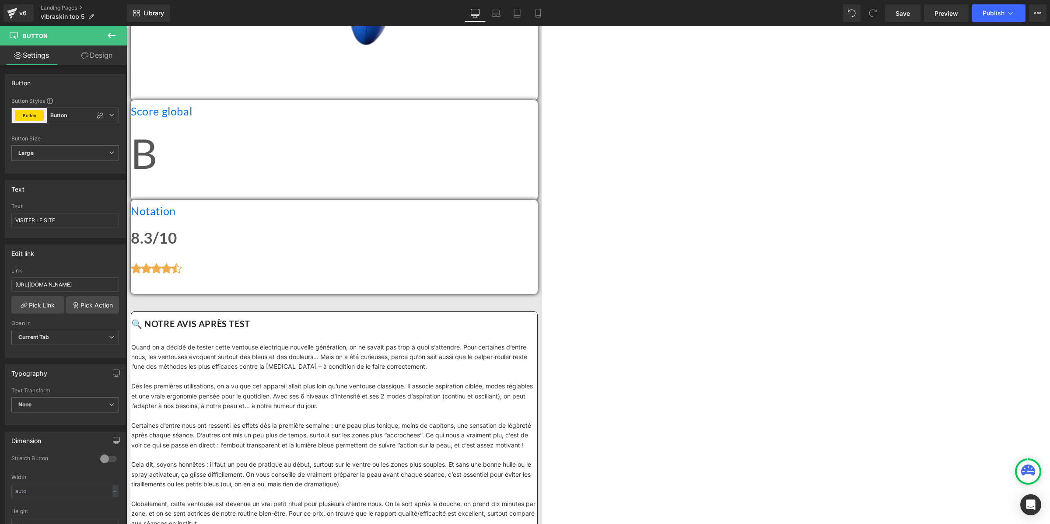
click at [59, 278] on input "[URL][DOMAIN_NAME]" at bounding box center [65, 284] width 108 height 14
paste input "[DOMAIN_NAME][URL]"
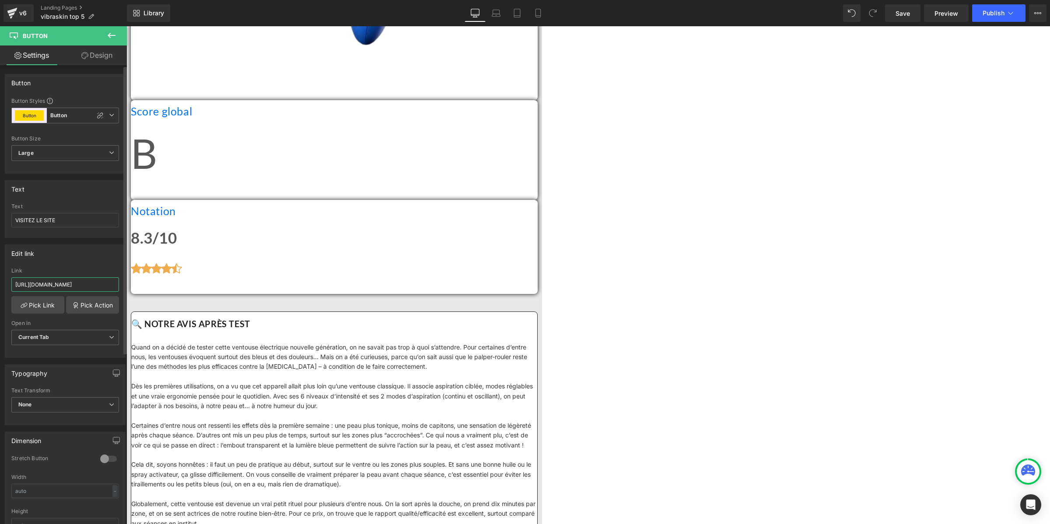
scroll to position [0, 139]
paste input "[URL][DOMAIN_NAME]"
type input "[URL][DOMAIN_NAME][DOMAIN_NAME]"
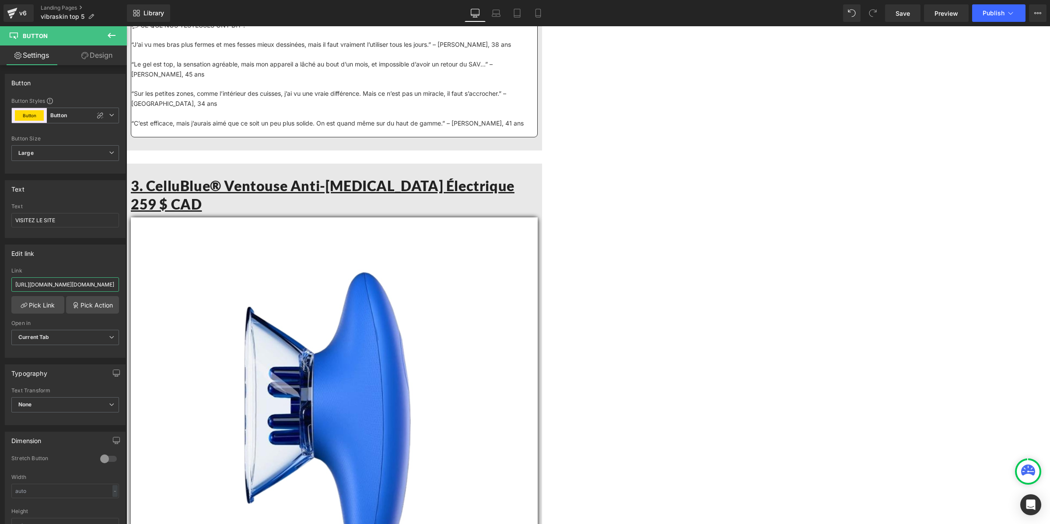
scroll to position [4647, 0]
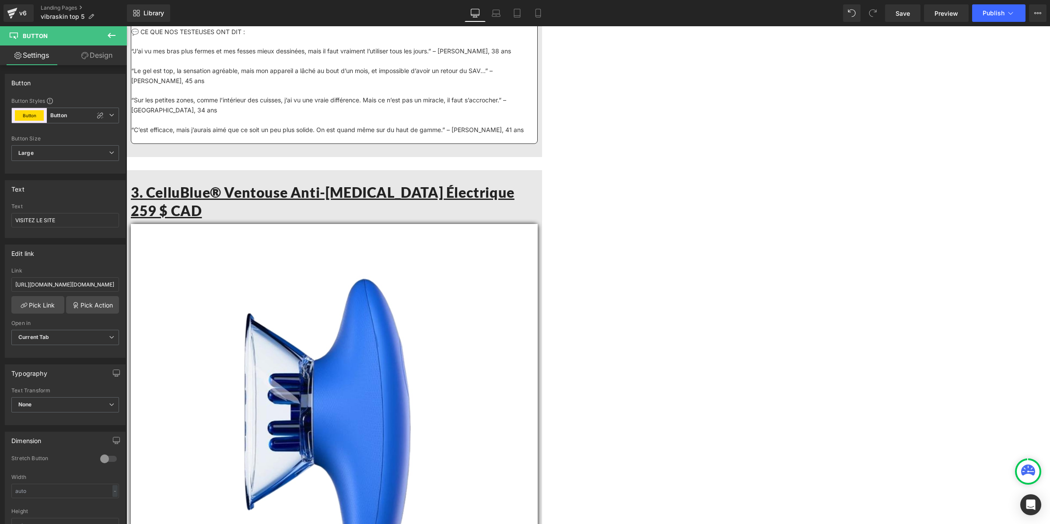
click at [89, 288] on input "[URL][DOMAIN_NAME]" at bounding box center [65, 284] width 108 height 14
type input "[URL][DOMAIN_NAME]"
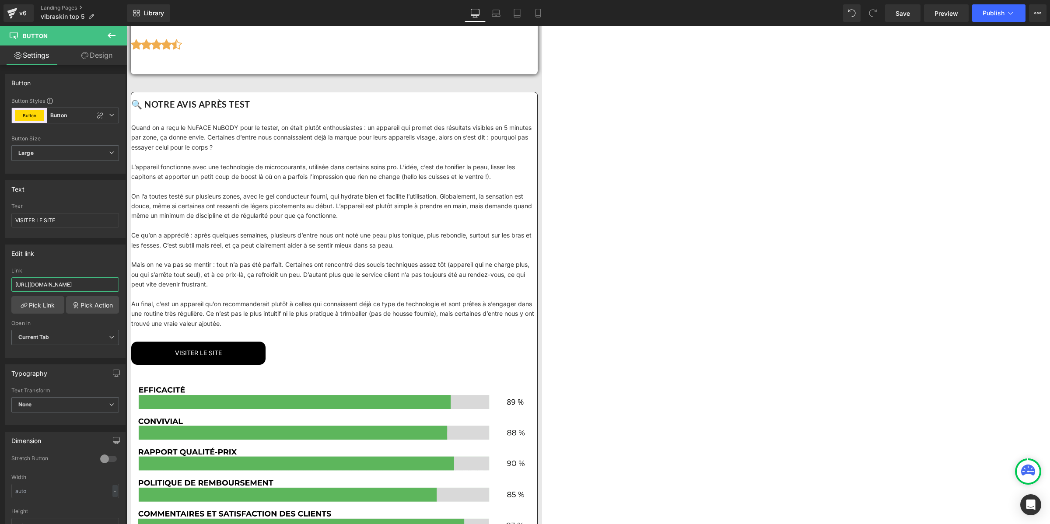
scroll to position [3609, 0]
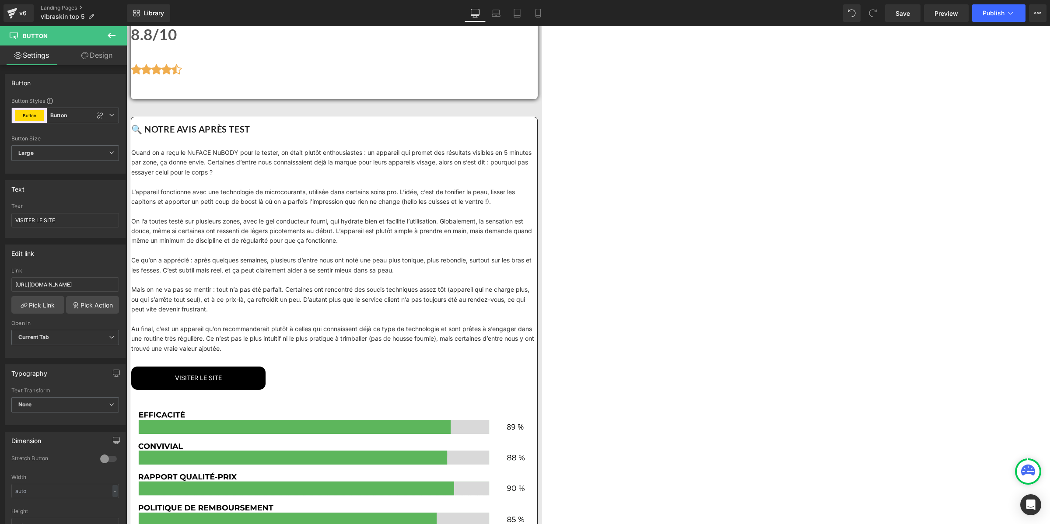
click at [79, 285] on input "[URL][DOMAIN_NAME]" at bounding box center [65, 284] width 108 height 14
type input "[URL][DOMAIN_NAME]"
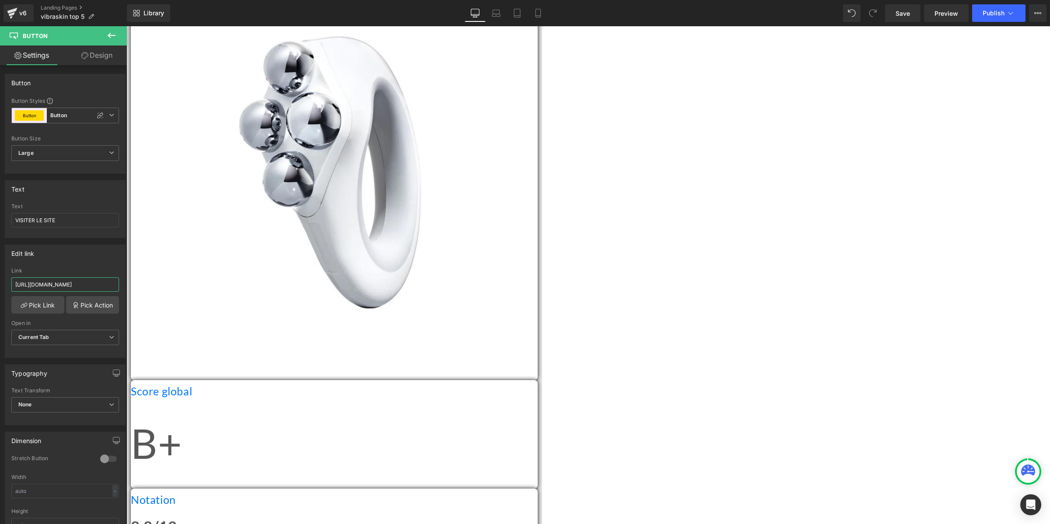
scroll to position [2898, 0]
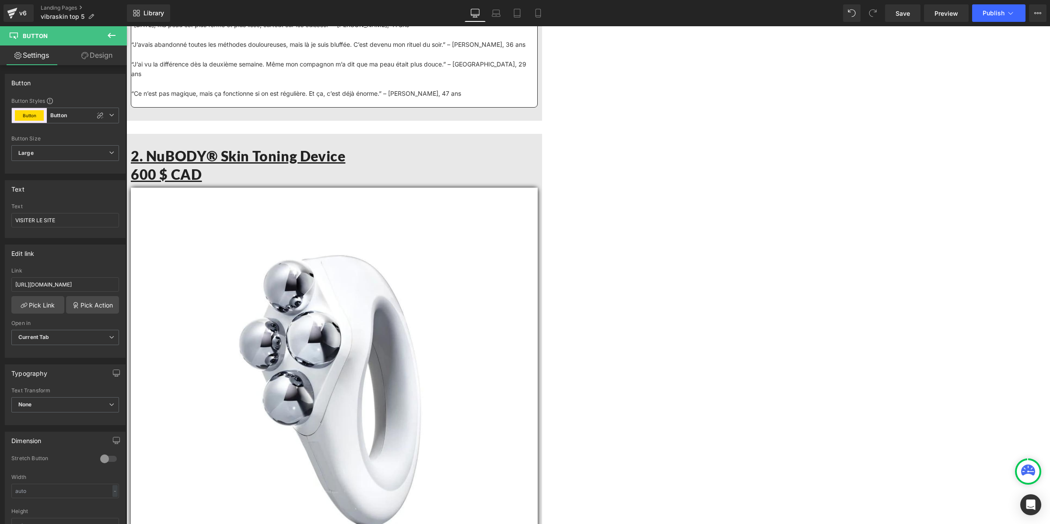
click at [86, 278] on input "[URL][DOMAIN_NAME]" at bounding box center [65, 284] width 108 height 14
type input "[URL][DOMAIN_NAME]"
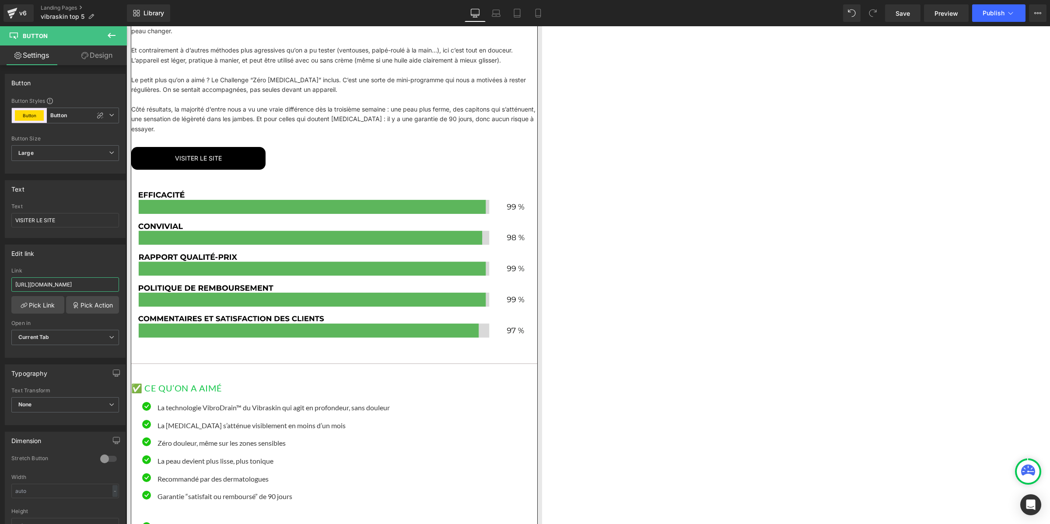
scroll to position [1914, 0]
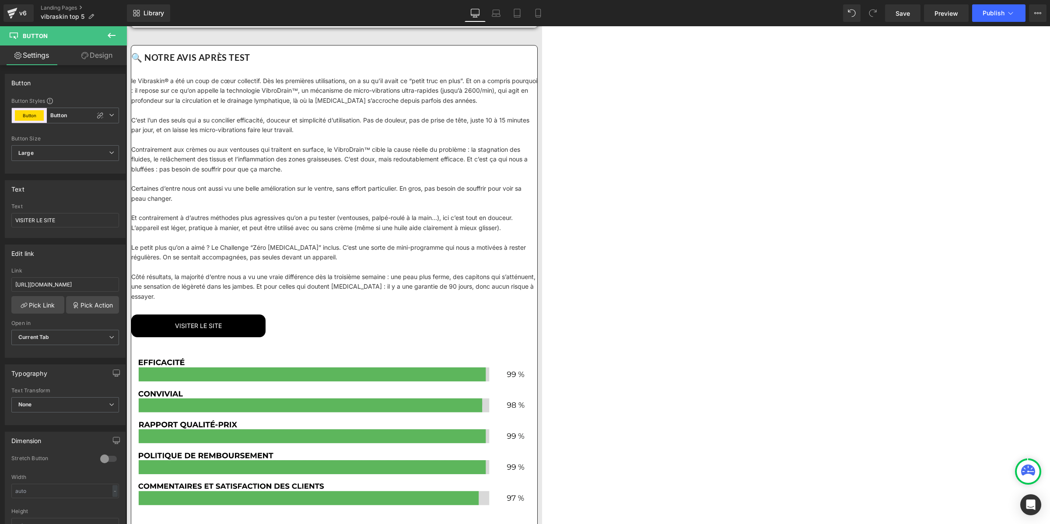
click at [88, 284] on input "[URL][DOMAIN_NAME]" at bounding box center [65, 284] width 108 height 14
click at [87, 284] on input "[URL][DOMAIN_NAME]" at bounding box center [65, 284] width 108 height 14
type input "[URL][DOMAIN_NAME]"
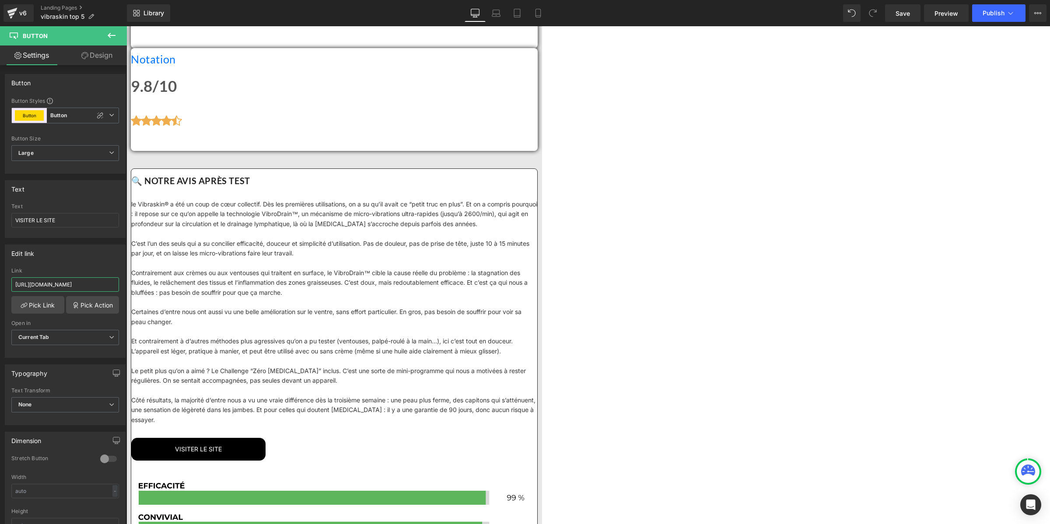
scroll to position [1640, 0]
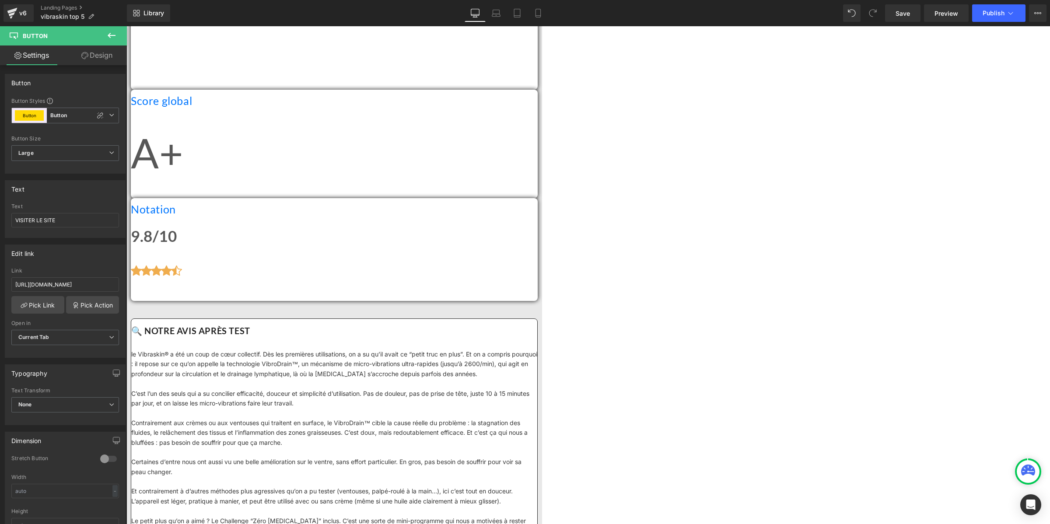
click at [31, 285] on input "[URL][DOMAIN_NAME]" at bounding box center [65, 284] width 108 height 14
paste input "[DOMAIN_NAME][URL]"
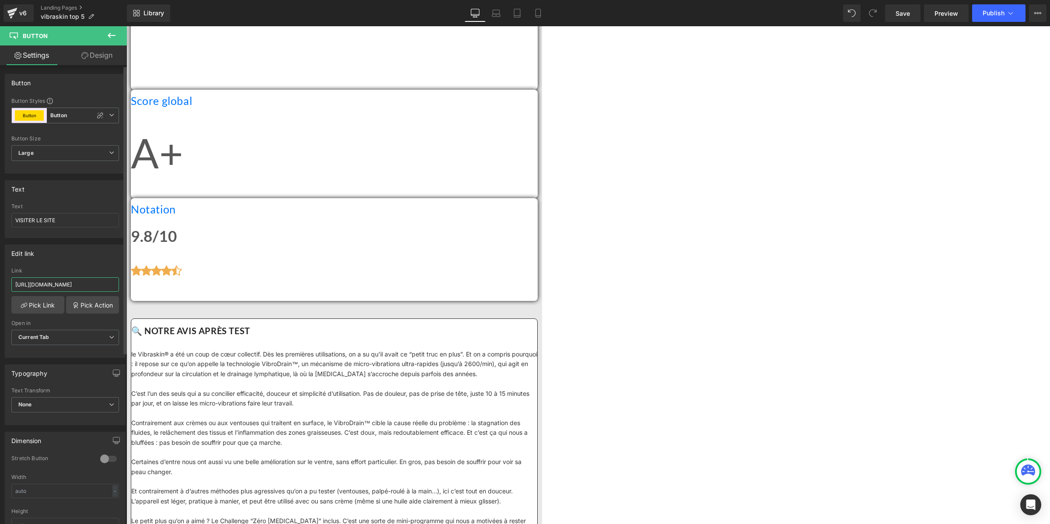
scroll to position [0, 139]
type input "[URL][DOMAIN_NAME]"
click at [908, 22] on div "Library Desktop Desktop Laptop Tablet Mobile Save Preview Publish Scheduled Vie…" at bounding box center [588, 13] width 923 height 26
click at [906, 14] on span "Save" at bounding box center [902, 13] width 14 height 9
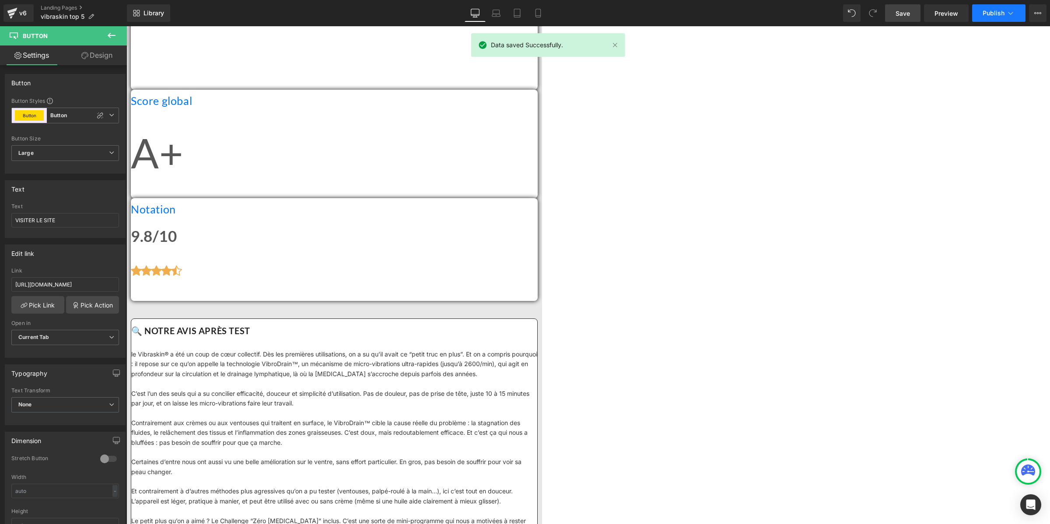
click at [991, 11] on span "Publish" at bounding box center [993, 13] width 22 height 7
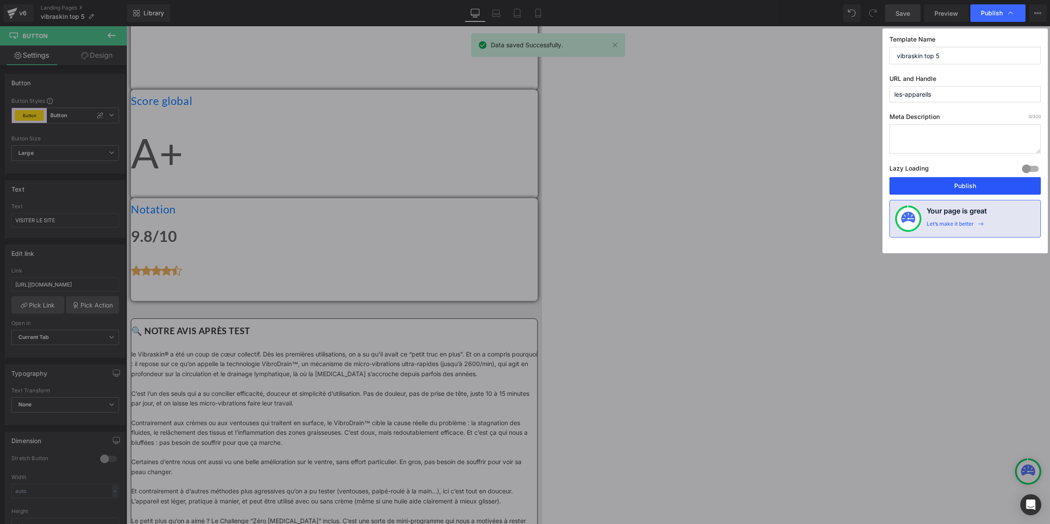
drag, startPoint x: 940, startPoint y: 186, endPoint x: 792, endPoint y: 151, distance: 152.9
click at [940, 186] on button "Publish" at bounding box center [964, 185] width 151 height 17
